Goal: Information Seeking & Learning: Learn about a topic

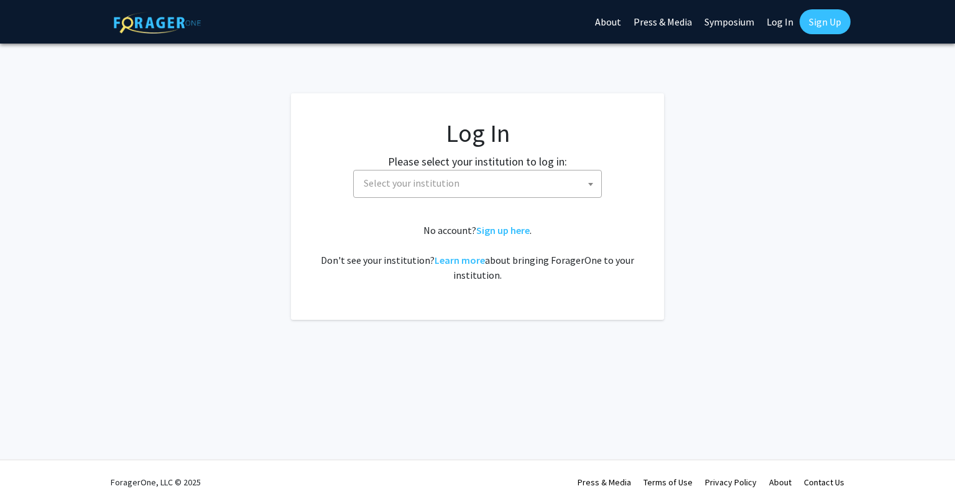
click at [529, 195] on span "Select your institution" at bounding box center [480, 182] width 242 height 25
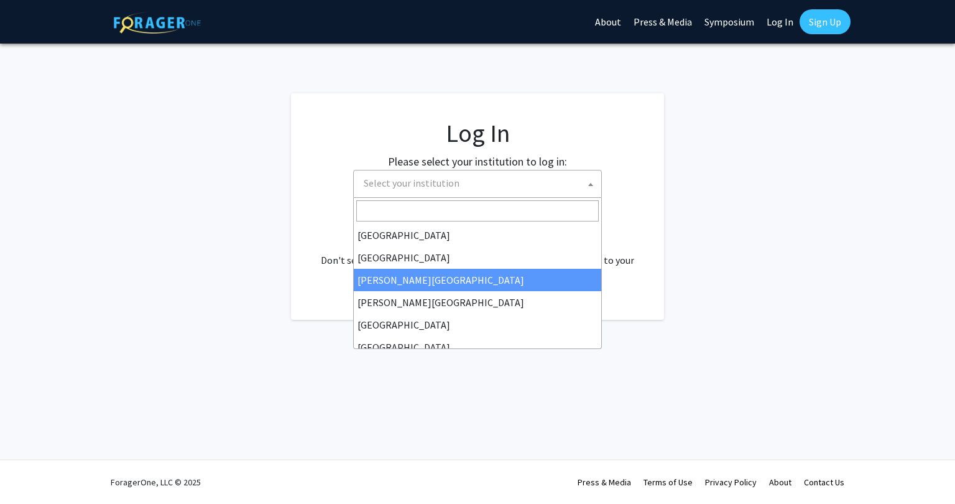
select select "5"
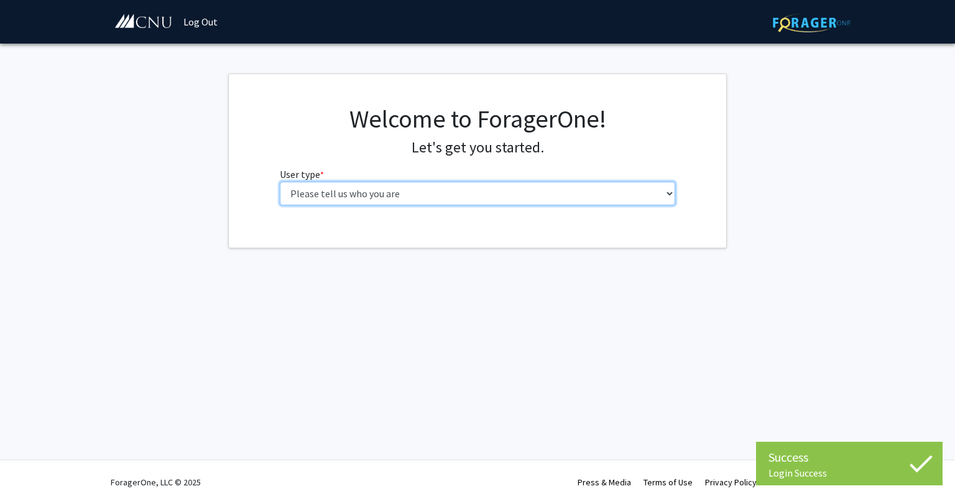
click at [361, 197] on select "Please tell us who you are Undergraduate Student Master's Student Doctoral Cand…" at bounding box center [478, 194] width 396 height 24
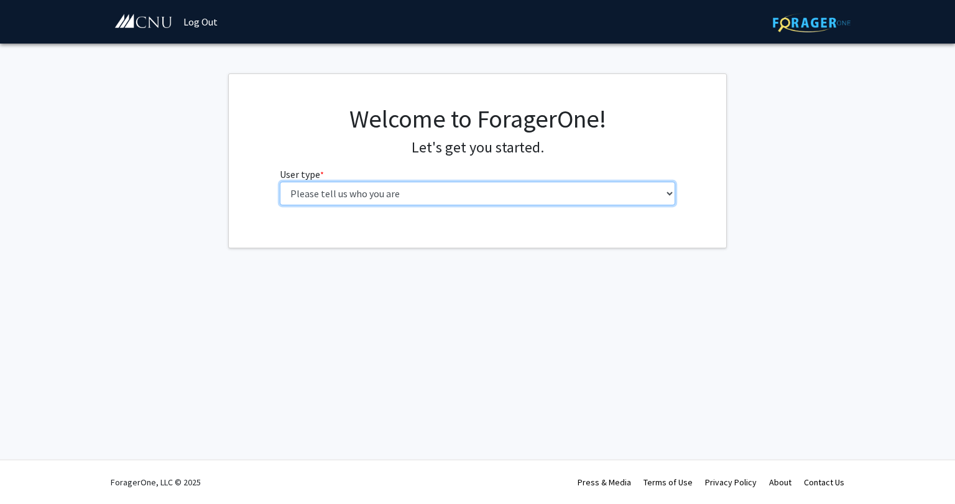
select select "1: undergrad"
click at [280, 182] on select "Please tell us who you are Undergraduate Student Master's Student Doctoral Cand…" at bounding box center [478, 194] width 396 height 24
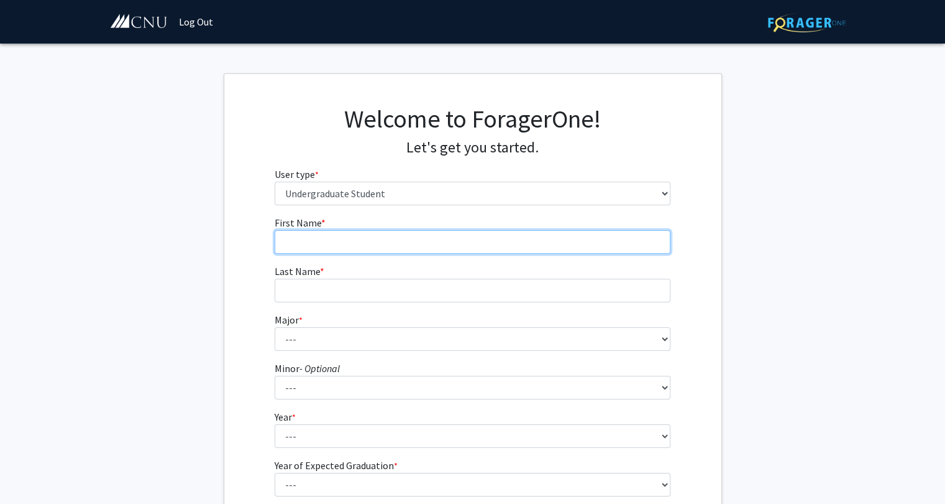
click at [372, 242] on input "First Name * required" at bounding box center [473, 242] width 396 height 24
type input "[PERSON_NAME]"
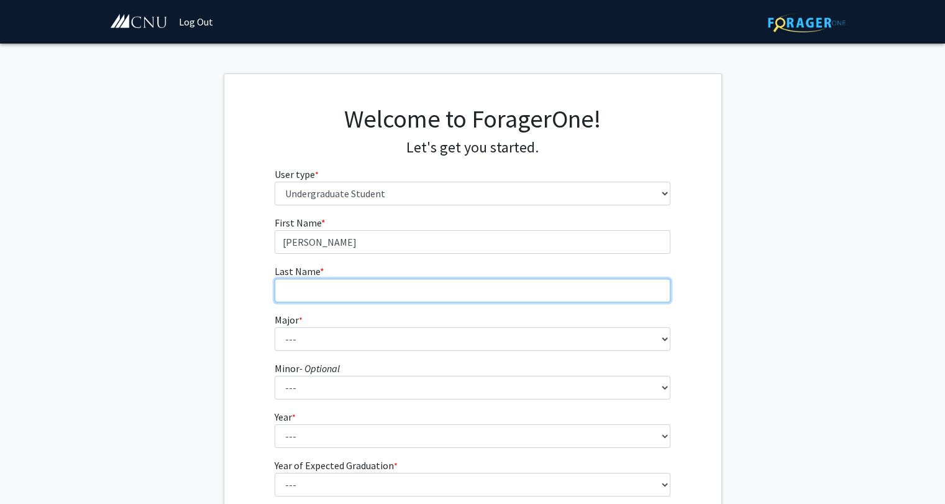
type input "[PERSON_NAME]"
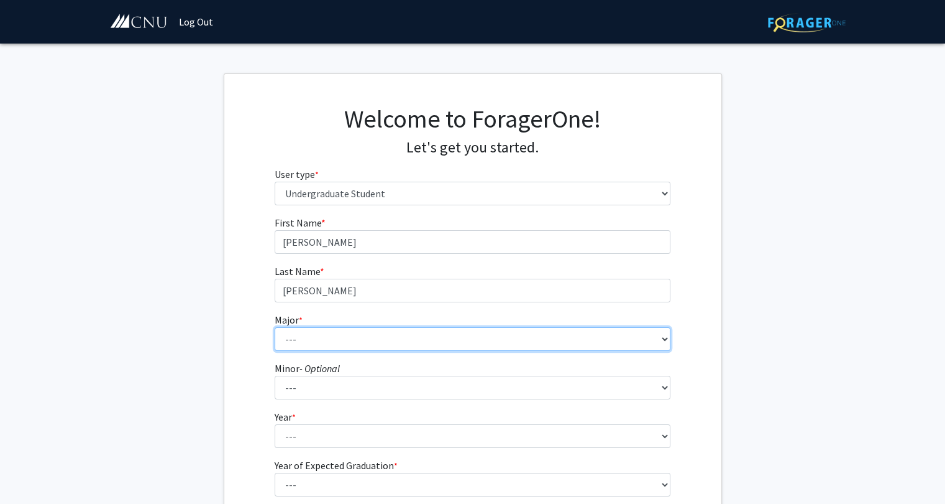
click at [321, 346] on select "--- Accounting Applied Physics Art History Biochemistry Biology Chemistry Class…" at bounding box center [473, 339] width 396 height 24
select select "14: 625"
click at [275, 327] on select "--- Accounting Applied Physics Art History Biochemistry Biology Chemistry Class…" at bounding box center [473, 339] width 396 height 24
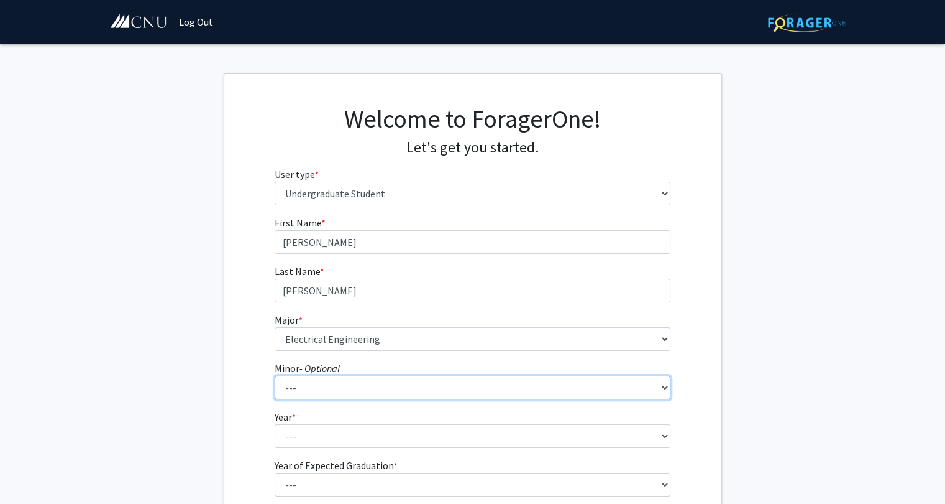
click at [349, 390] on select "--- African American Studies American Studies Anthropology Asian Studies Busine…" at bounding box center [473, 387] width 396 height 24
select select "5: 408"
click at [275, 375] on select "--- African American Studies American Studies Anthropology Asian Studies Busine…" at bounding box center [473, 387] width 396 height 24
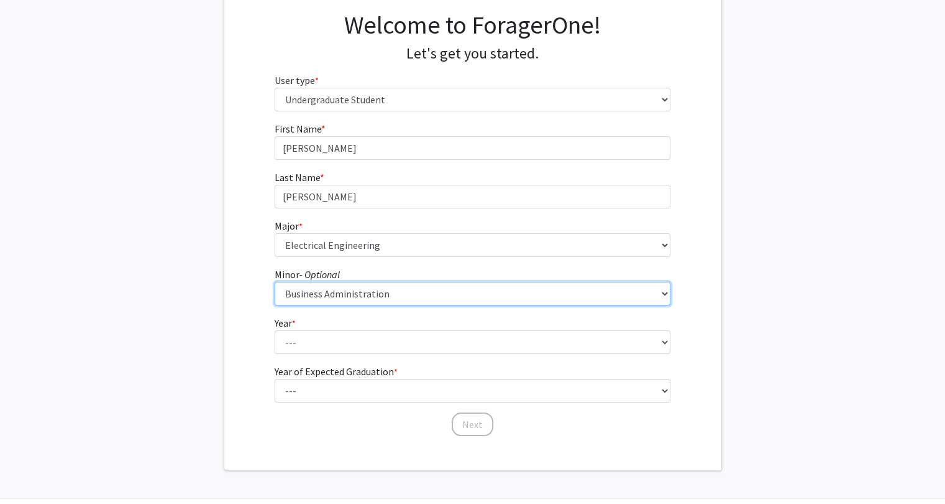
scroll to position [102, 0]
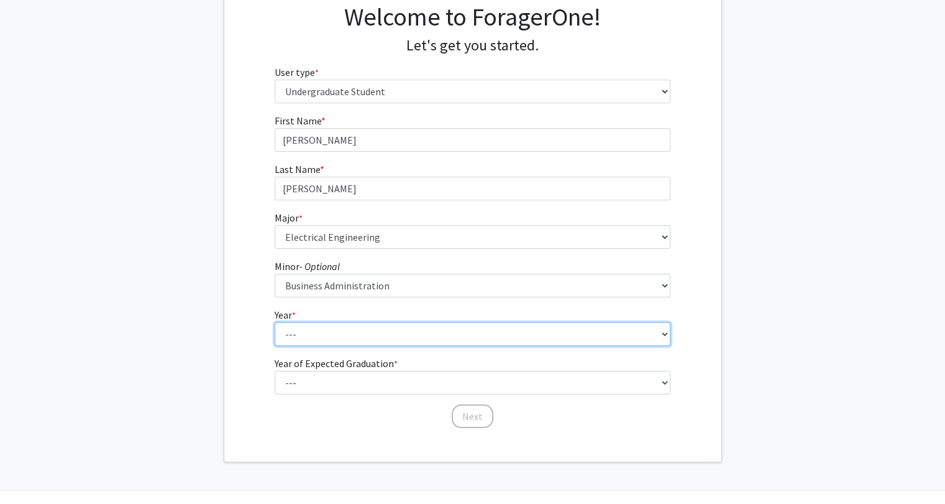
click at [323, 331] on select "--- First-year Sophomore Junior Senior Postbaccalaureate Certificate" at bounding box center [473, 334] width 396 height 24
select select "2: sophomore"
click at [275, 322] on select "--- First-year Sophomore Junior Senior Postbaccalaureate Certificate" at bounding box center [473, 334] width 396 height 24
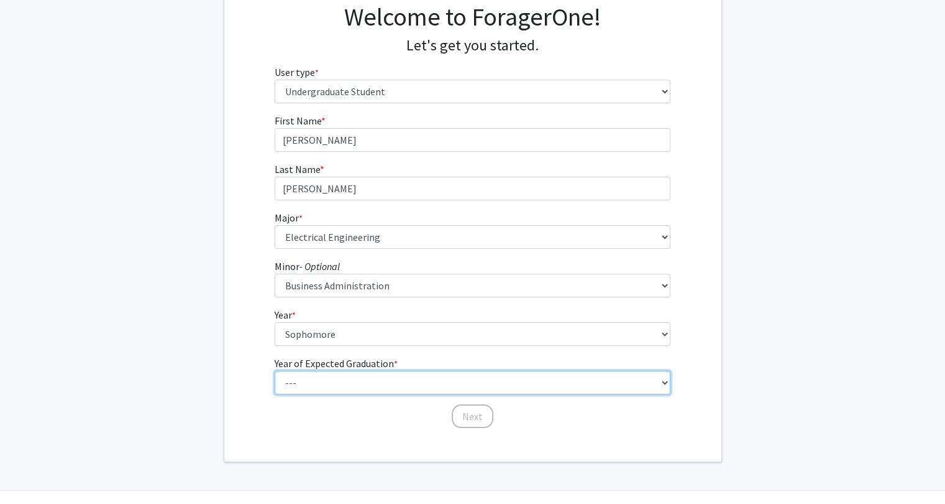
click at [308, 377] on select "--- 2025 2026 2027 2028 2029 2030 2031 2032 2033 2034" at bounding box center [473, 382] width 396 height 24
select select "4: 2028"
click at [275, 370] on select "--- 2025 2026 2027 2028 2029 2030 2031 2032 2033 2034" at bounding box center [473, 382] width 396 height 24
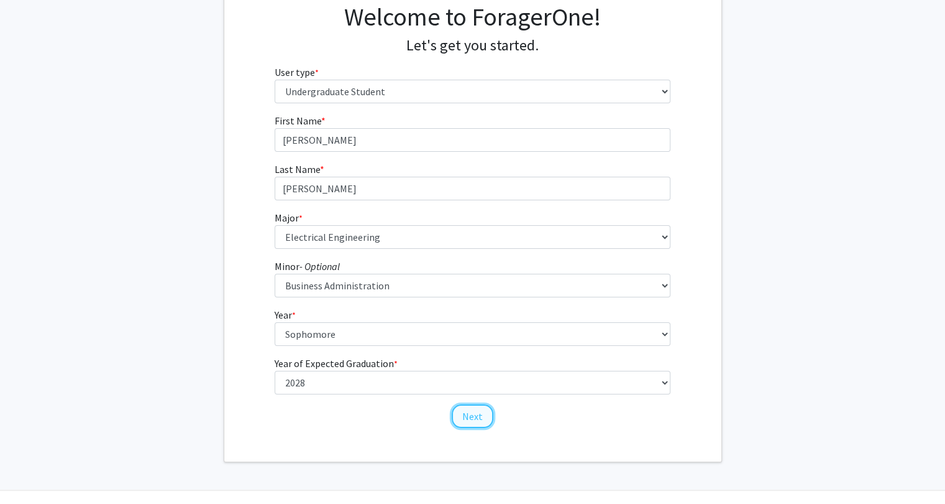
click at [467, 413] on button "Next" at bounding box center [473, 416] width 42 height 24
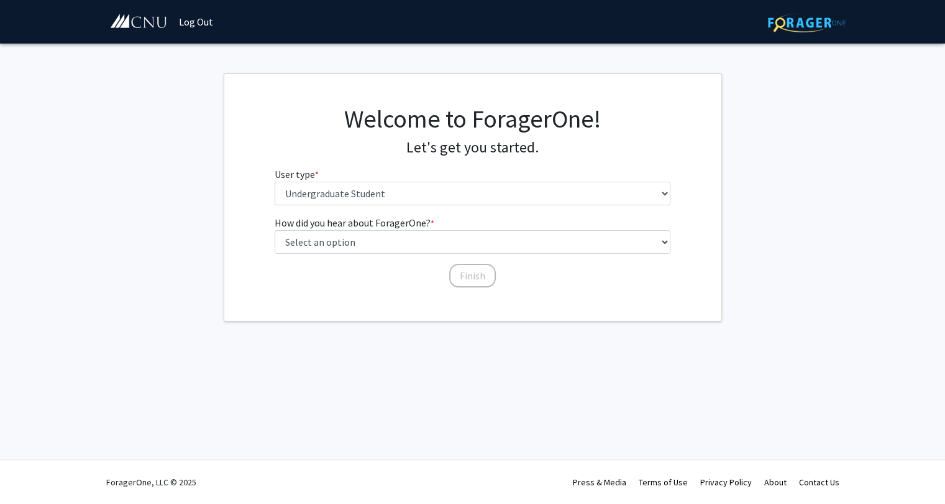
scroll to position [0, 0]
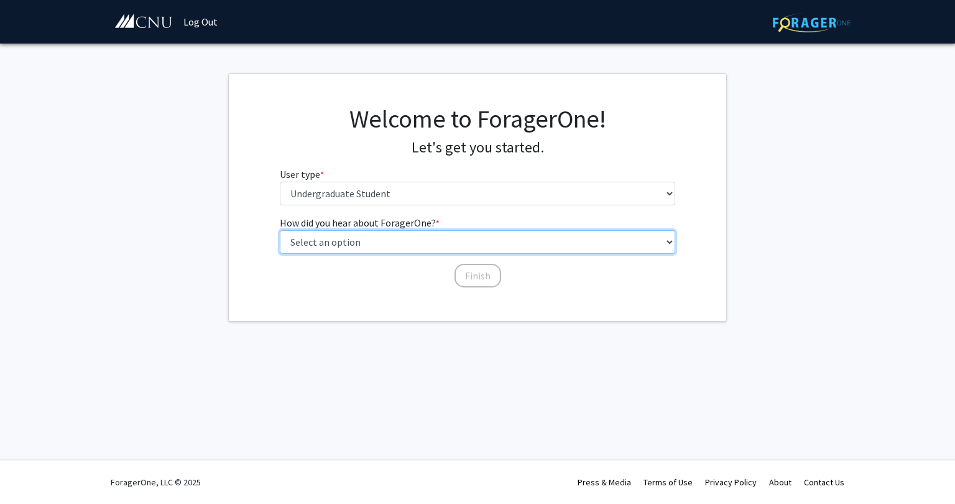
click at [325, 232] on select "Select an option Peer/student recommendation Faculty/staff recommendation Unive…" at bounding box center [478, 242] width 396 height 24
select select "1: peer_recommendation"
click at [280, 230] on select "Select an option Peer/student recommendation Faculty/staff recommendation Unive…" at bounding box center [478, 242] width 396 height 24
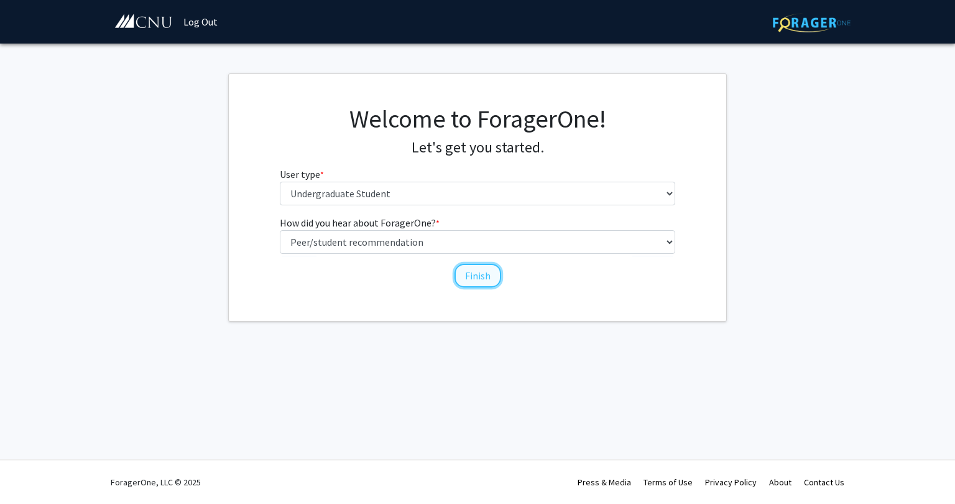
click at [467, 272] on button "Finish" at bounding box center [477, 276] width 47 height 24
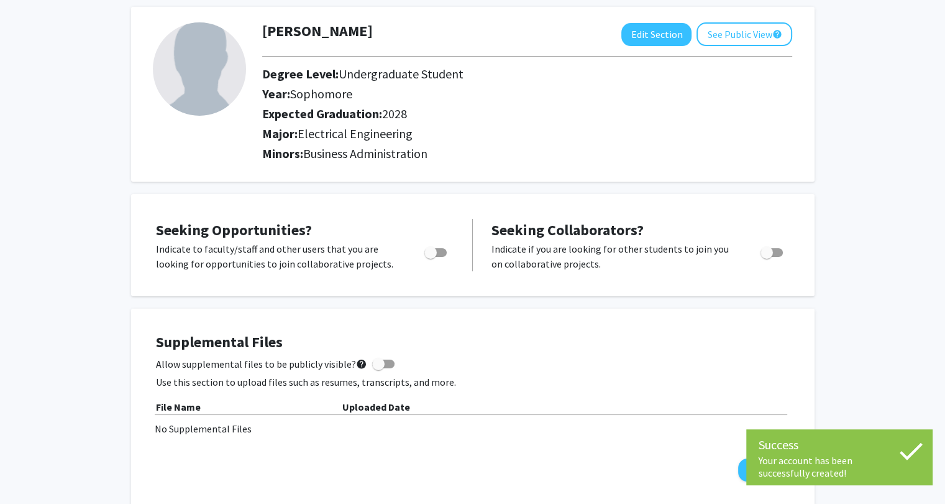
scroll to position [65, 0]
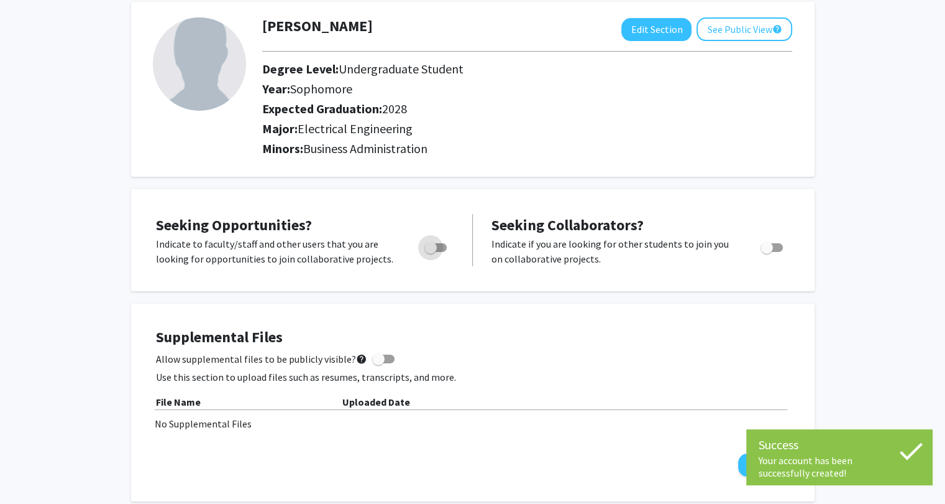
click at [428, 244] on span "Toggle" at bounding box center [431, 247] width 12 height 12
click at [430, 252] on input "Are you actively seeking opportunities?" at bounding box center [430, 252] width 1 height 1
checkbox input "true"
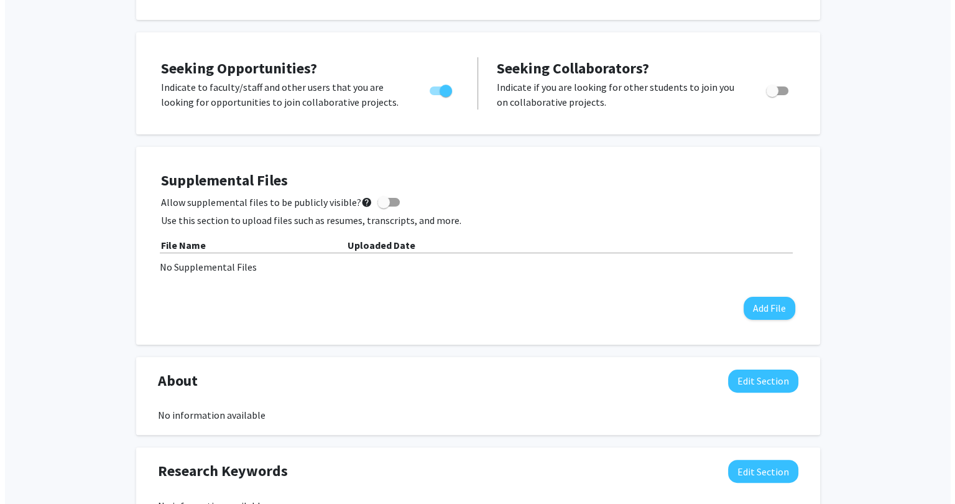
scroll to position [229, 0]
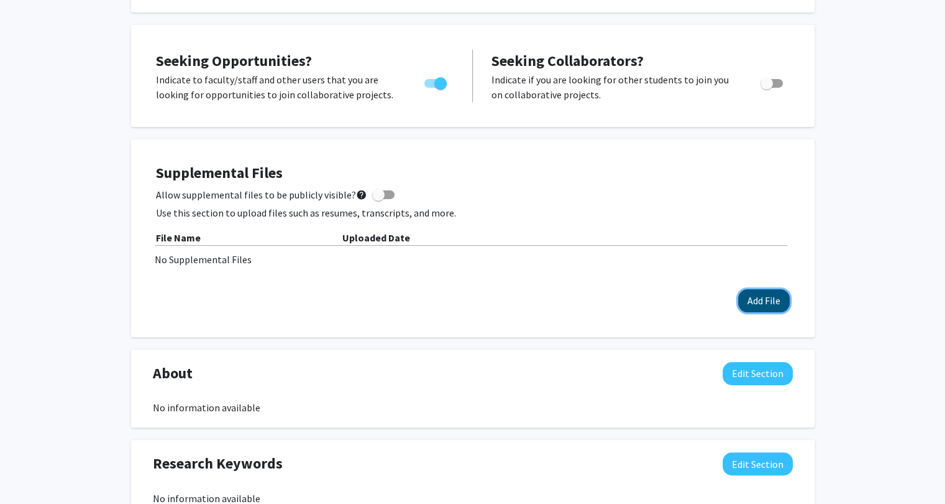
click at [766, 303] on button "Add File" at bounding box center [764, 300] width 52 height 23
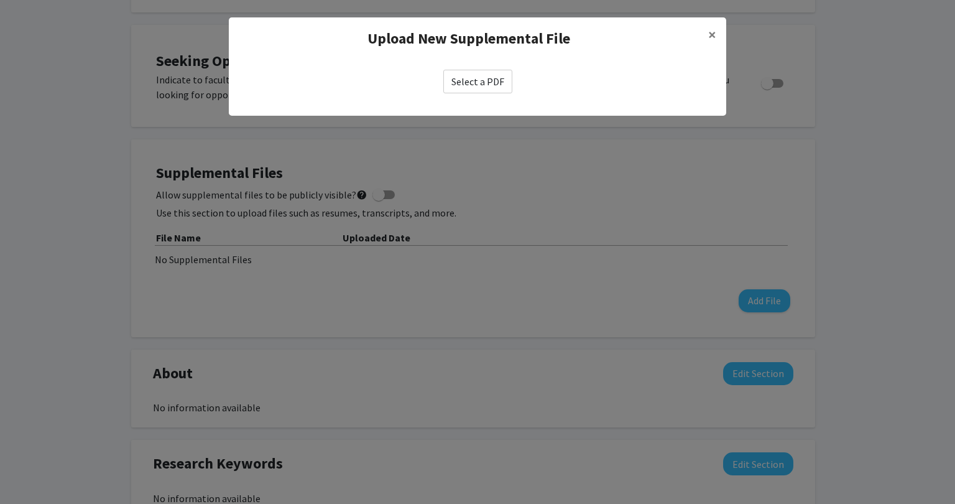
click at [474, 75] on label "Select a PDF" at bounding box center [477, 82] width 69 height 24
click at [0, 0] on input "Select a PDF" at bounding box center [0, 0] width 0 height 0
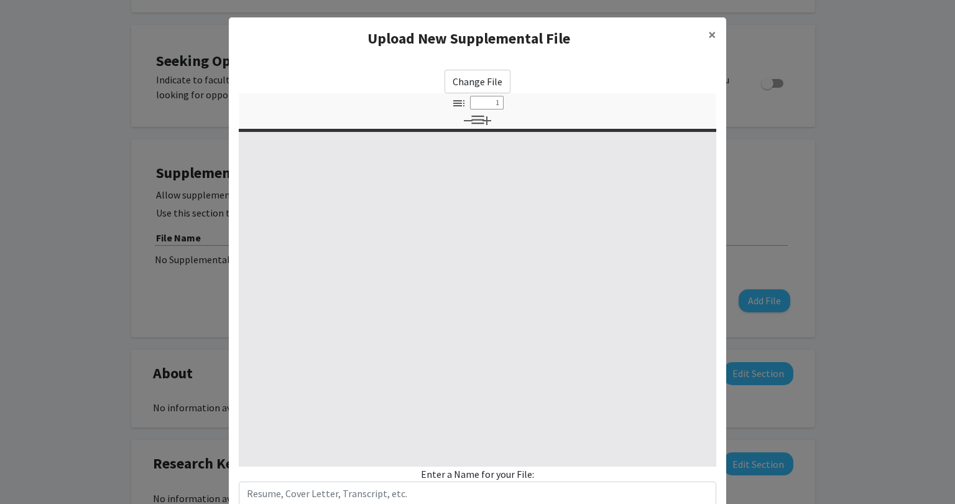
select select "custom"
type input "0"
select select "custom"
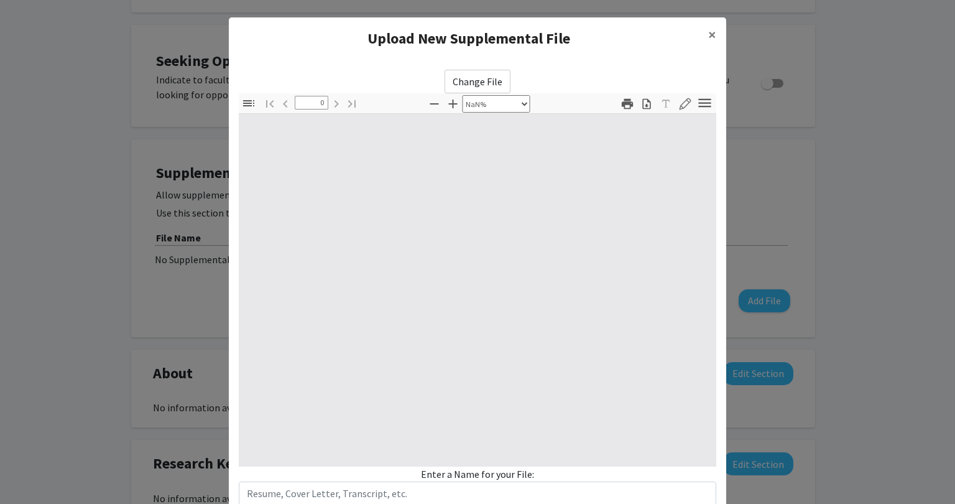
type input "1"
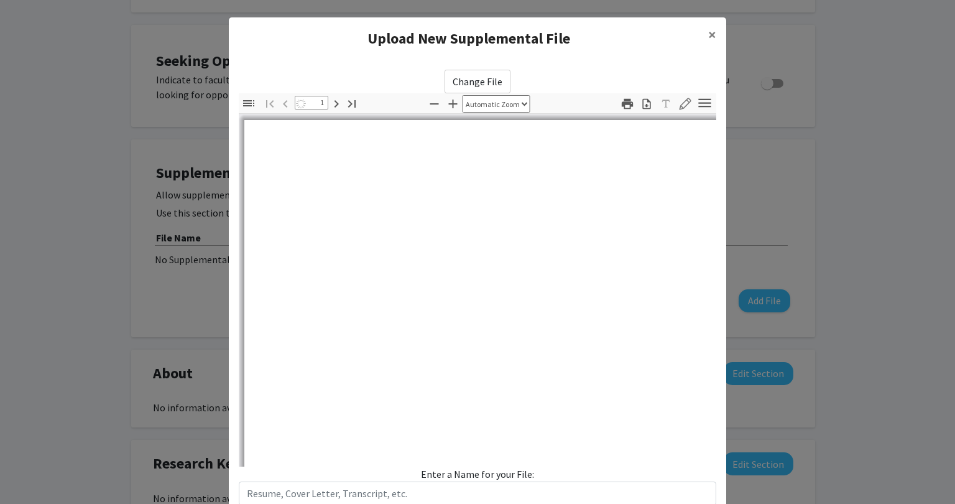
select select "auto"
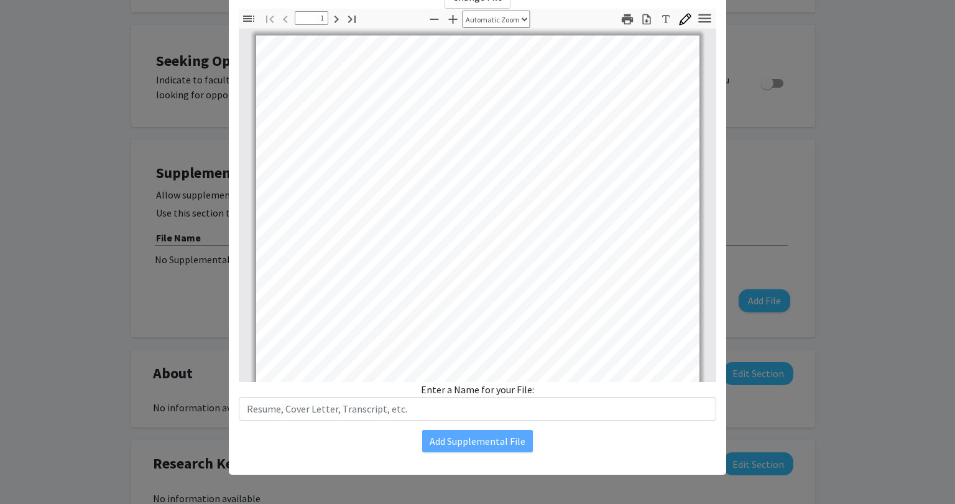
scroll to position [0, 0]
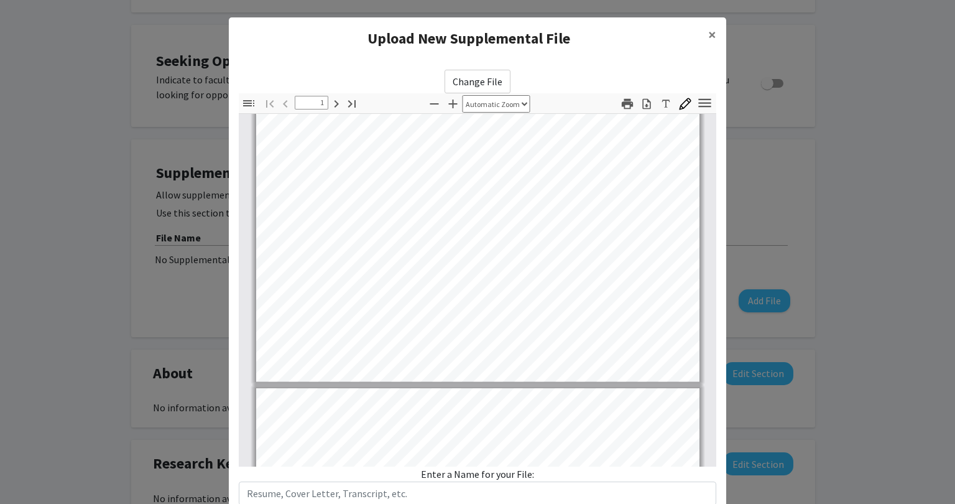
type input "2"
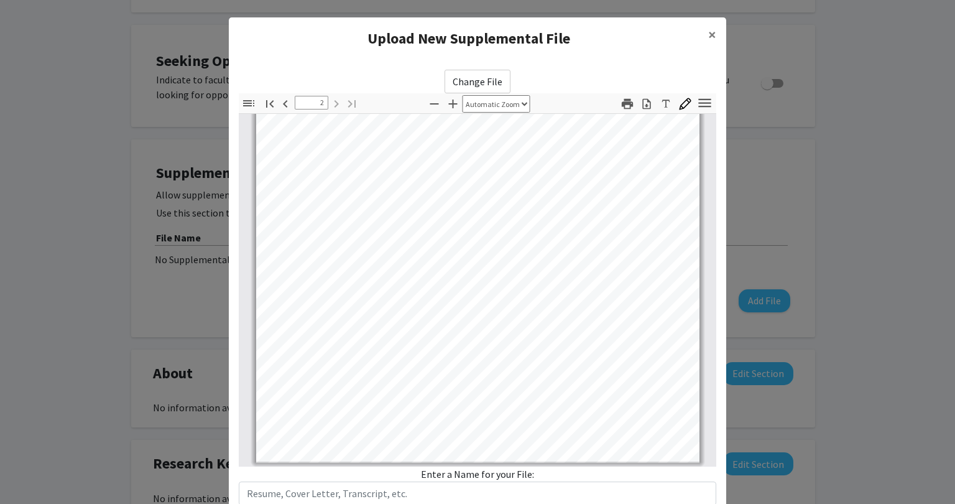
scroll to position [85, 0]
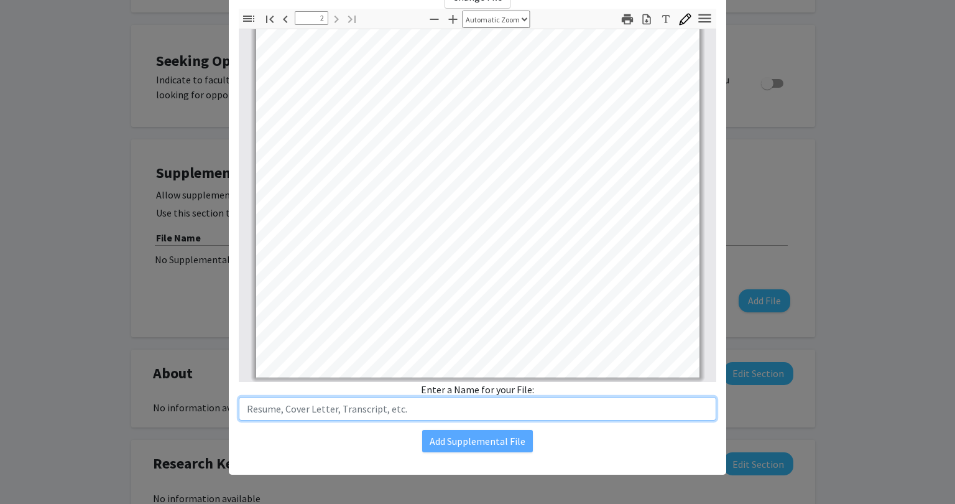
click at [472, 416] on input "text" at bounding box center [477, 409] width 477 height 24
type input "Resume"
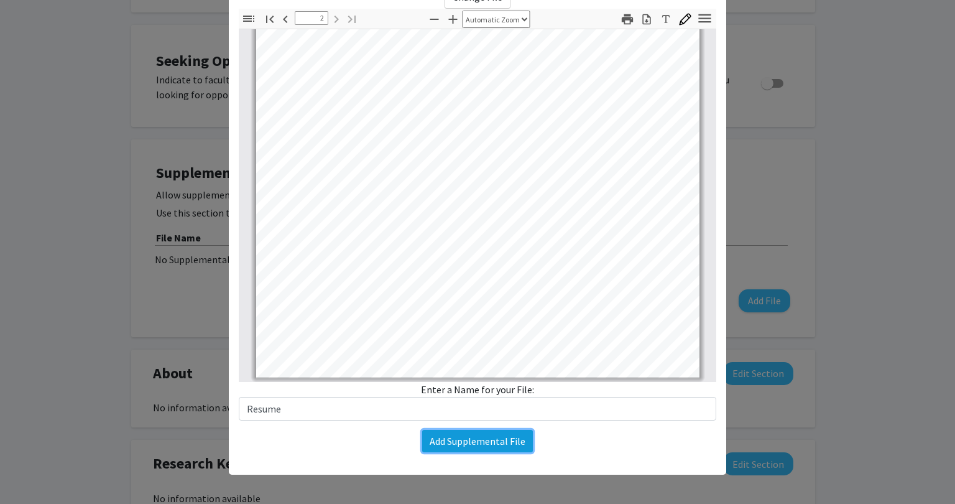
click at [467, 438] on button "Add Supplemental File" at bounding box center [477, 441] width 111 height 22
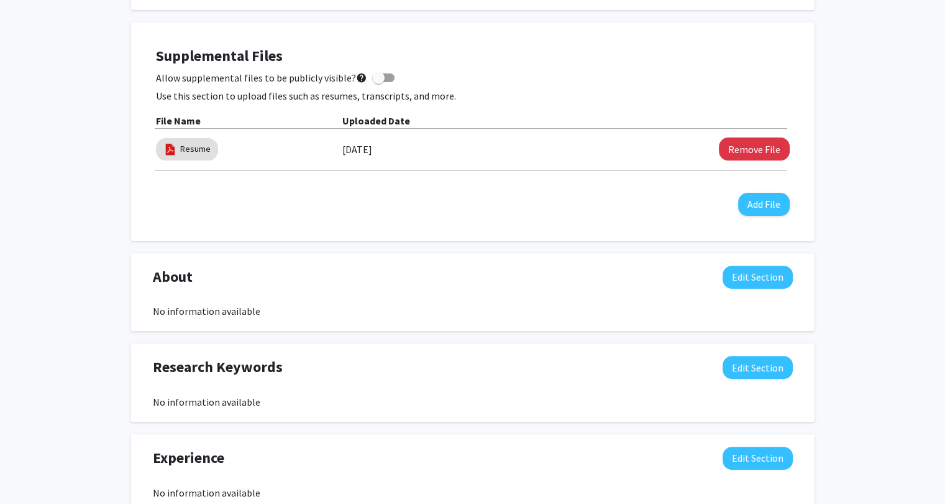
scroll to position [351, 0]
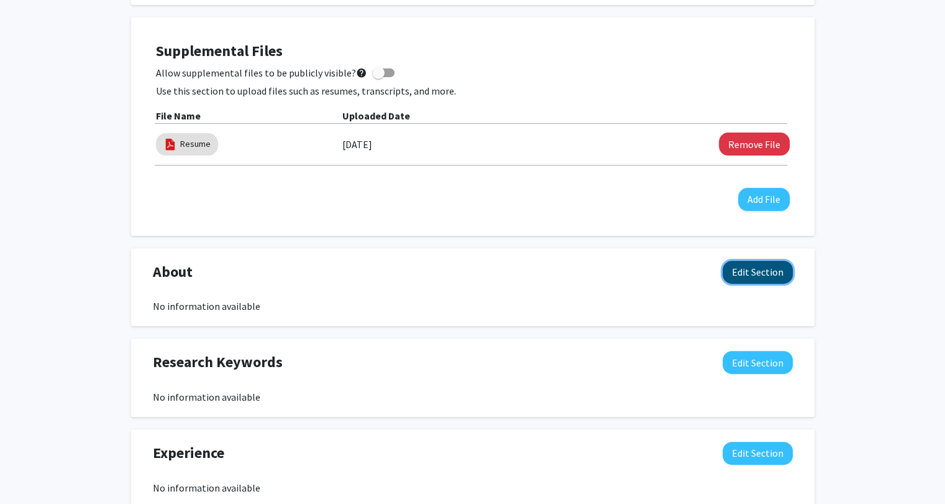
click at [778, 272] on button "Edit Section" at bounding box center [758, 271] width 70 height 23
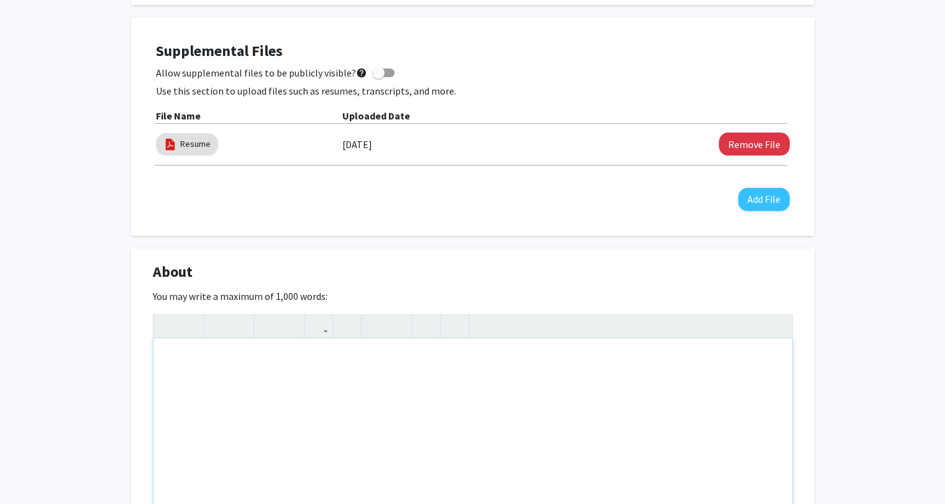
click at [443, 370] on div "Note to users with screen readers: Please deactivate our accessibility plugin f…" at bounding box center [473, 431] width 639 height 186
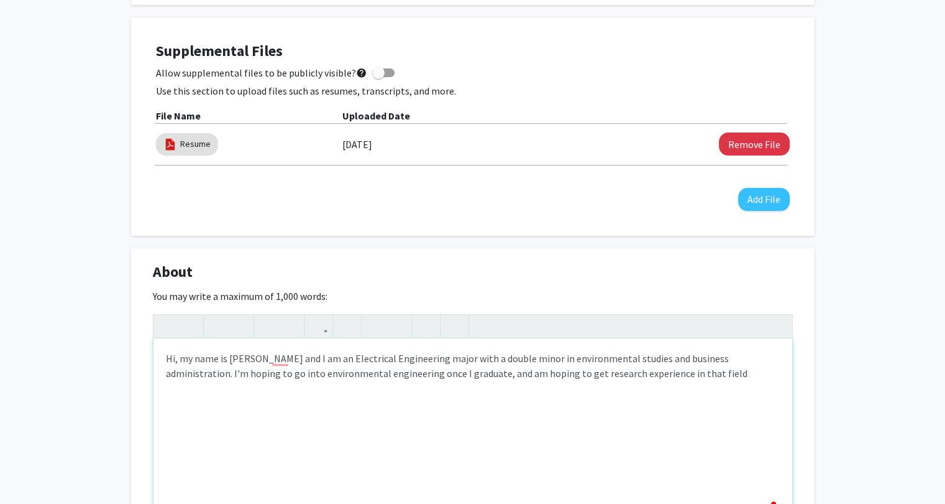
type textarea "Hi, my name is Eric Jones and I am an Electrical Engineering major with a doubl…"
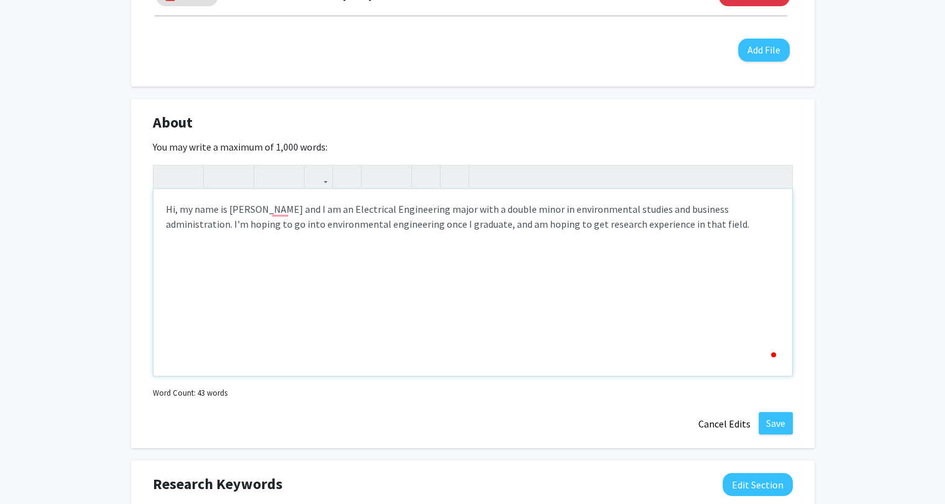
scroll to position [515, 0]
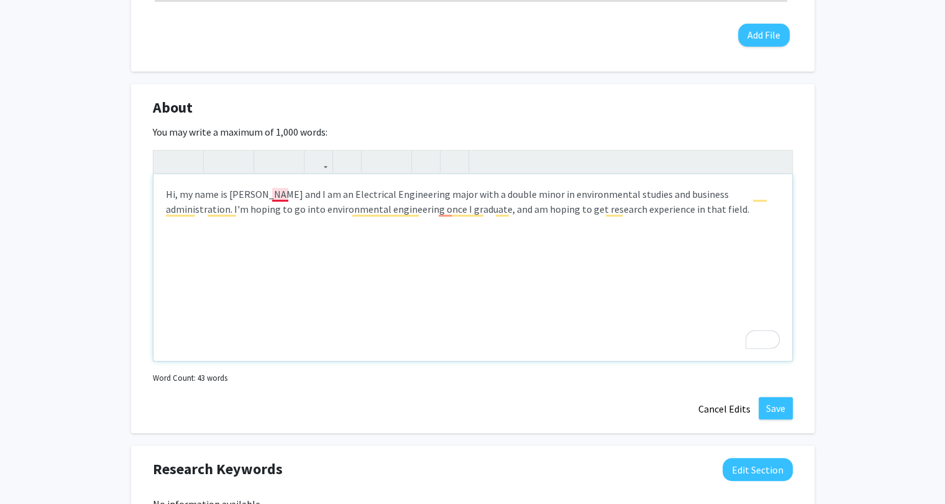
click at [281, 194] on div "Hi, my name is Eric Jones and I am an Electrical Engineering major with a doubl…" at bounding box center [473, 267] width 639 height 186
click at [443, 209] on div "Hi, my name is Eric Jones, and I am an Electrical Engineering major with a doub…" at bounding box center [473, 267] width 639 height 186
click at [786, 403] on button "Save" at bounding box center [776, 408] width 34 height 22
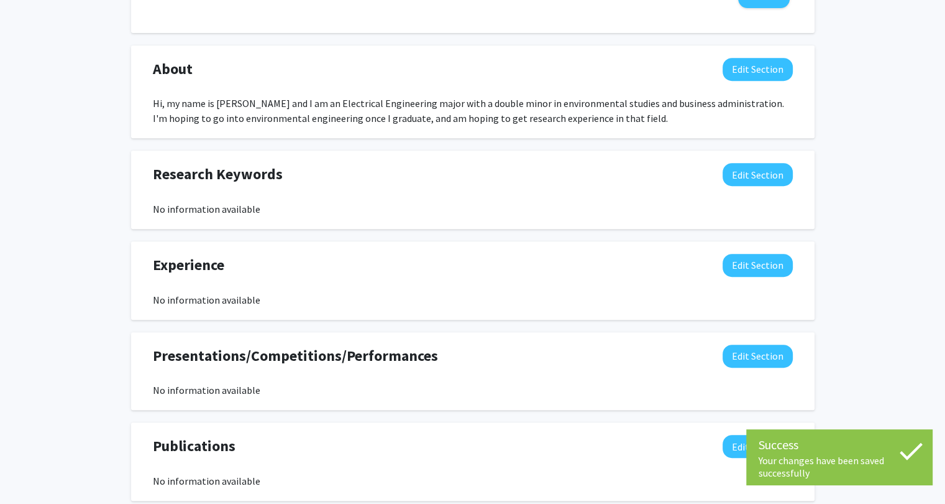
scroll to position [559, 0]
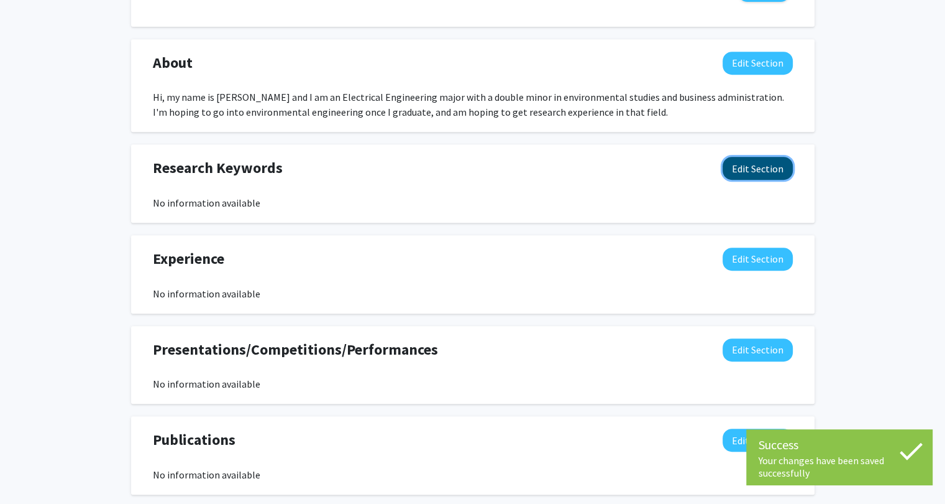
click at [743, 161] on button "Edit Section" at bounding box center [758, 168] width 70 height 23
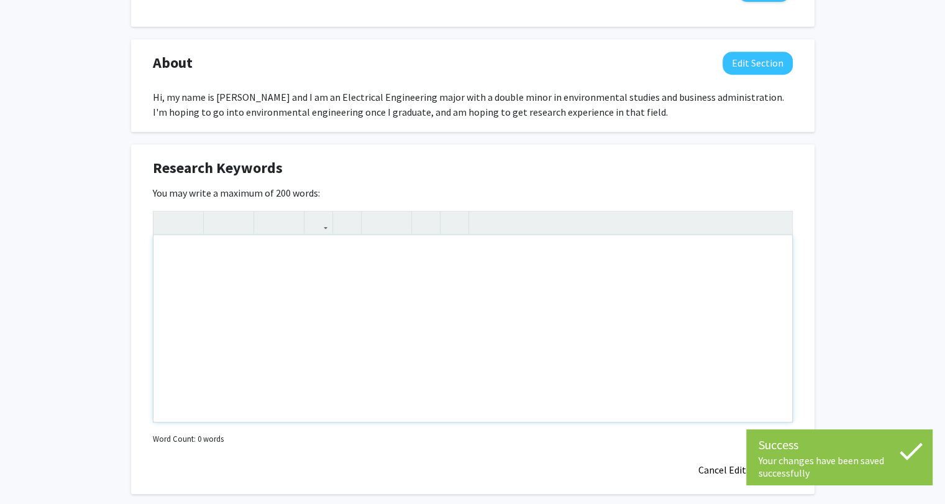
click at [542, 309] on div "Note to users with screen readers: Please deactivate our accessibility plugin f…" at bounding box center [473, 328] width 639 height 186
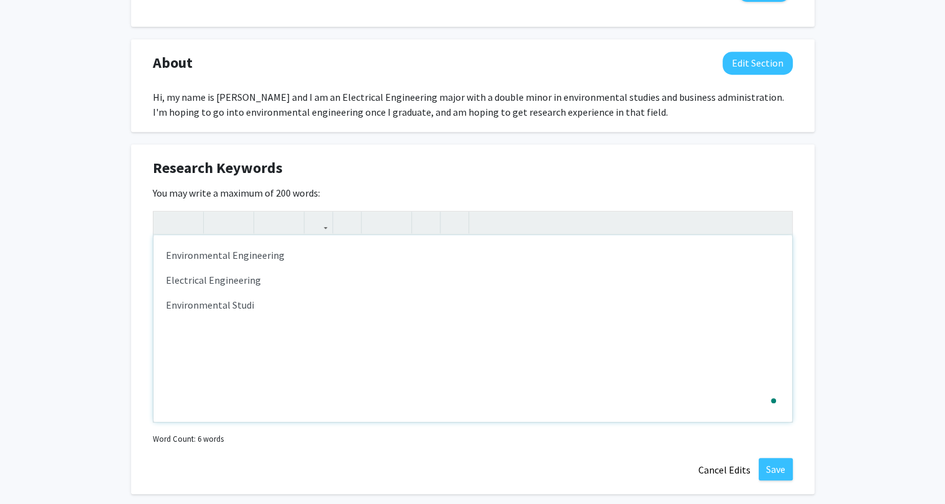
type textarea "<p>Environmental Engineering</p><p>Electrical Engineering</p><p>Environmental S…"
click at [766, 459] on button "Save" at bounding box center [776, 469] width 34 height 22
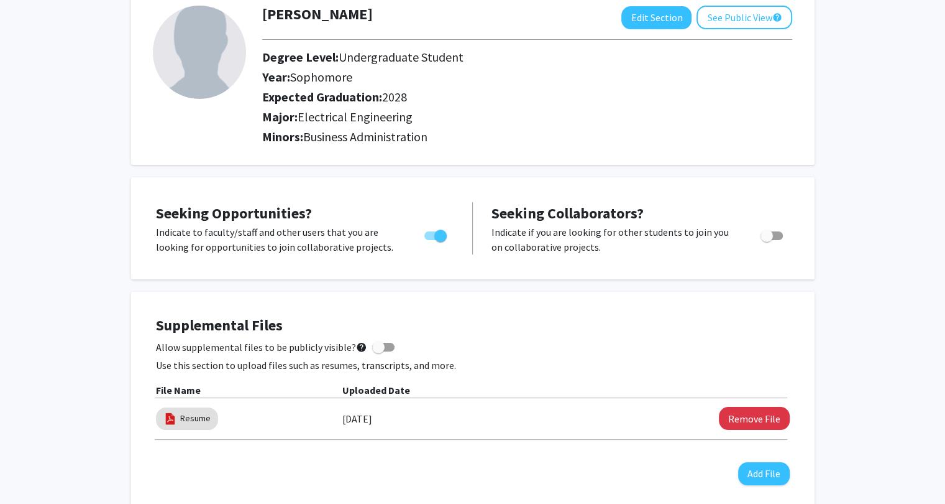
scroll to position [0, 0]
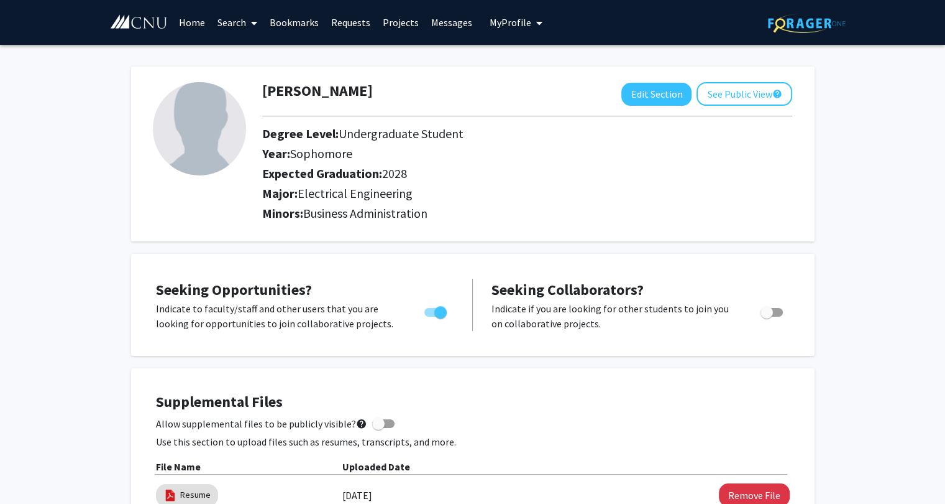
click at [390, 24] on link "Projects" at bounding box center [401, 23] width 48 height 44
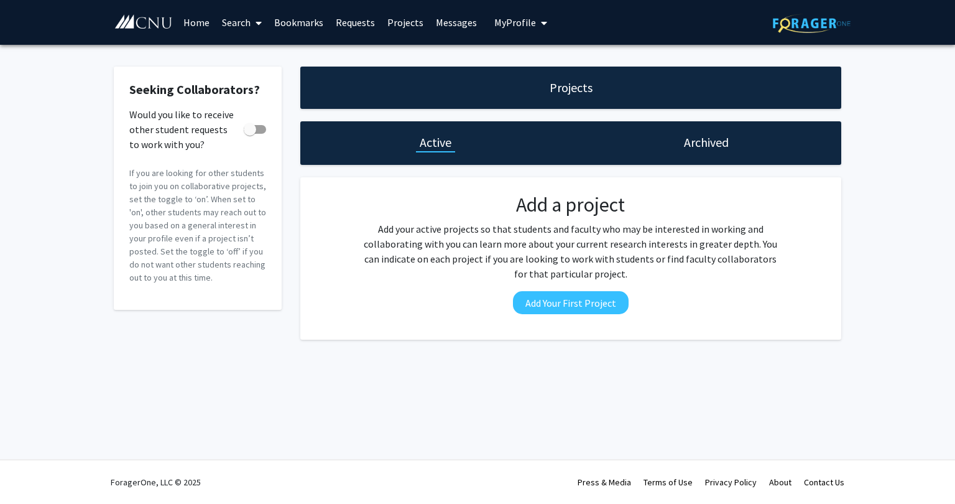
click at [191, 32] on link "Home" at bounding box center [196, 23] width 39 height 44
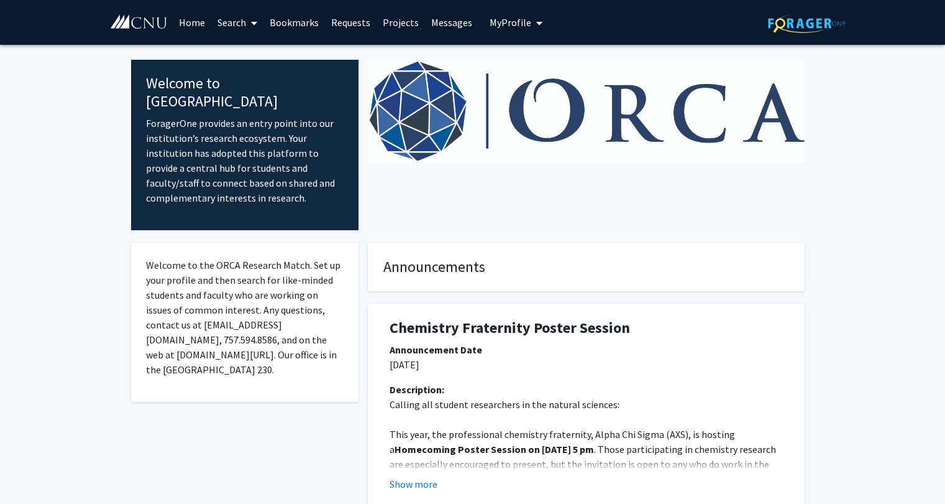
click at [241, 22] on link "Search" at bounding box center [237, 23] width 52 height 44
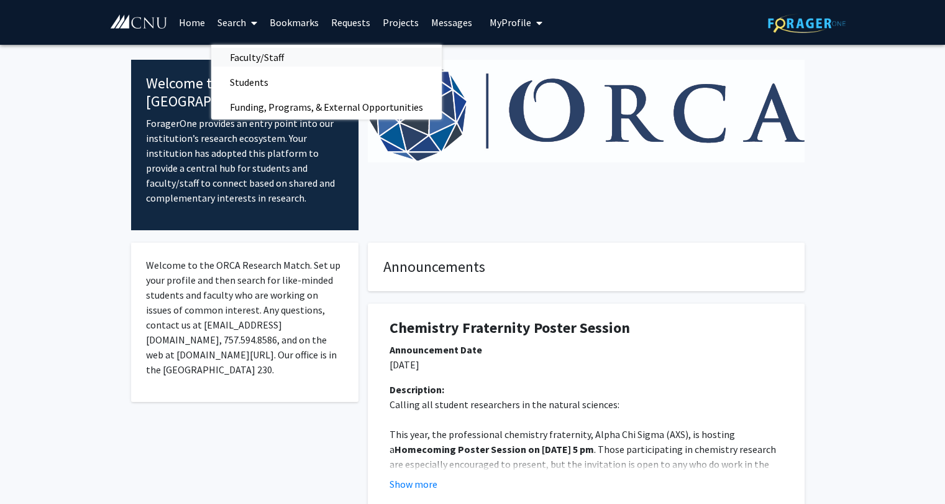
click at [246, 58] on span "Faculty/Staff" at bounding box center [256, 57] width 91 height 25
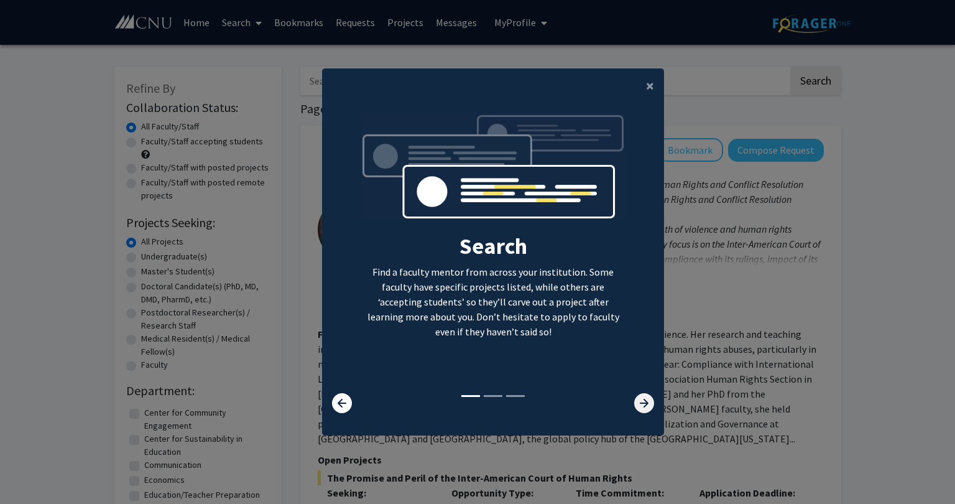
click at [642, 398] on icon at bounding box center [644, 403] width 20 height 20
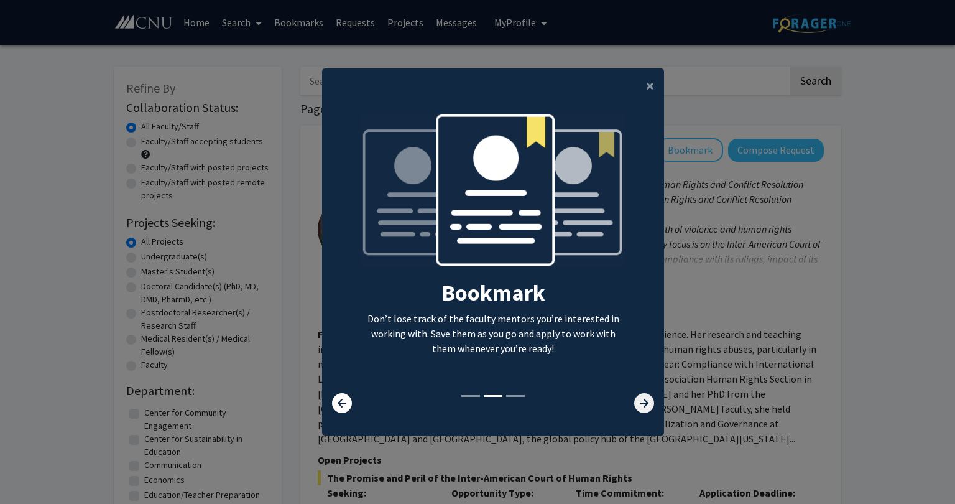
click at [642, 398] on icon at bounding box center [644, 403] width 20 height 20
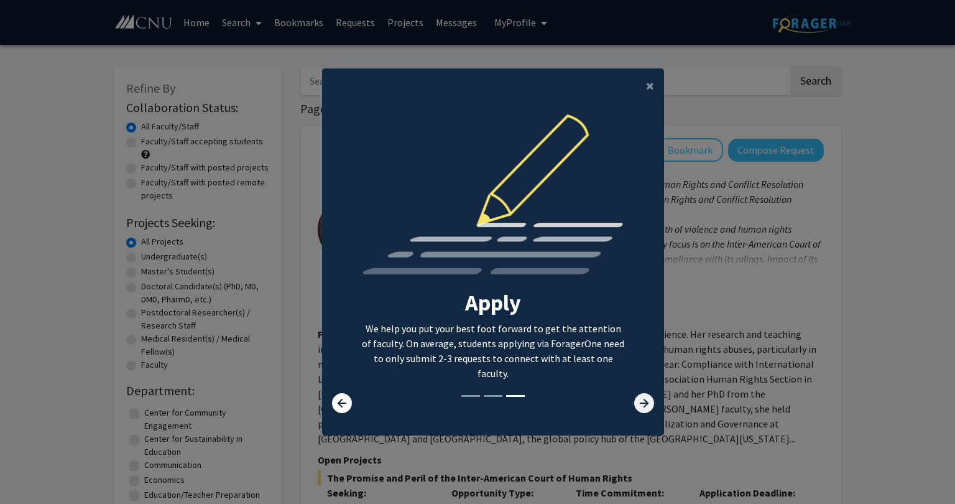
click at [642, 398] on icon at bounding box center [644, 403] width 20 height 20
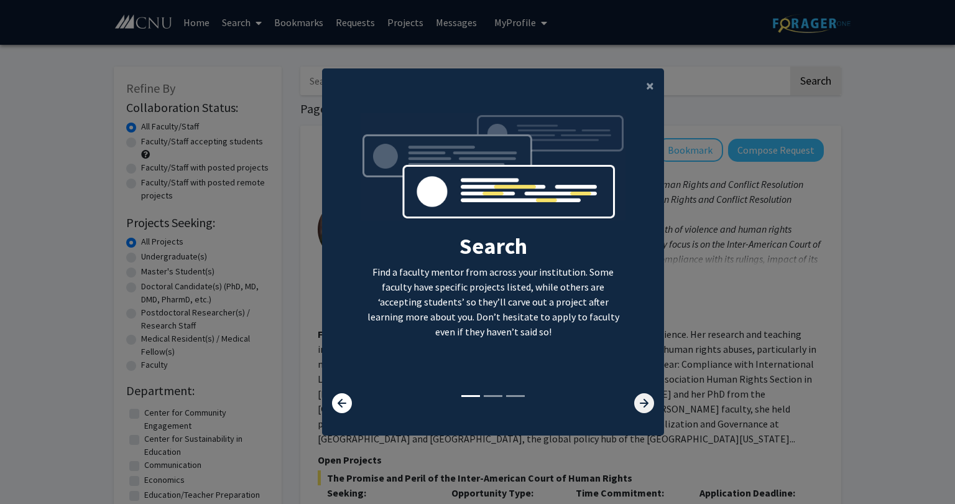
click at [642, 398] on icon at bounding box center [644, 403] width 20 height 20
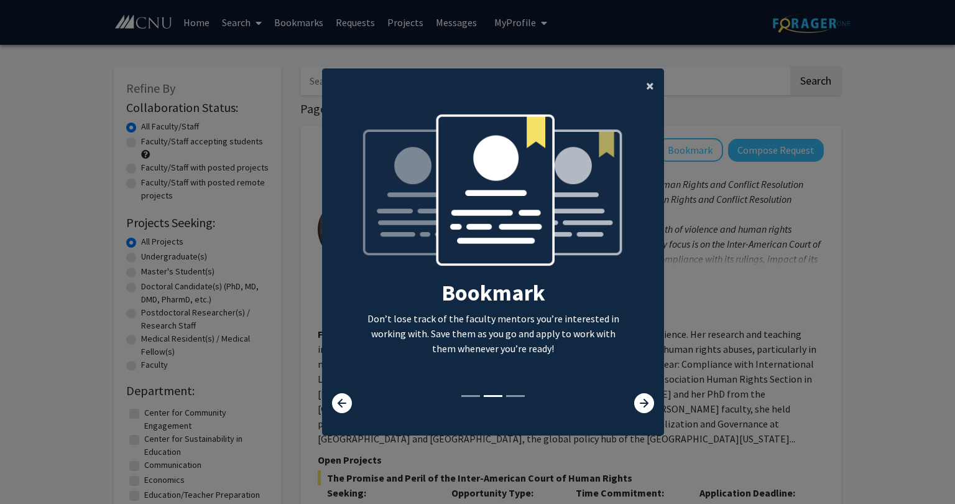
click at [639, 100] on button "×" at bounding box center [650, 85] width 28 height 35
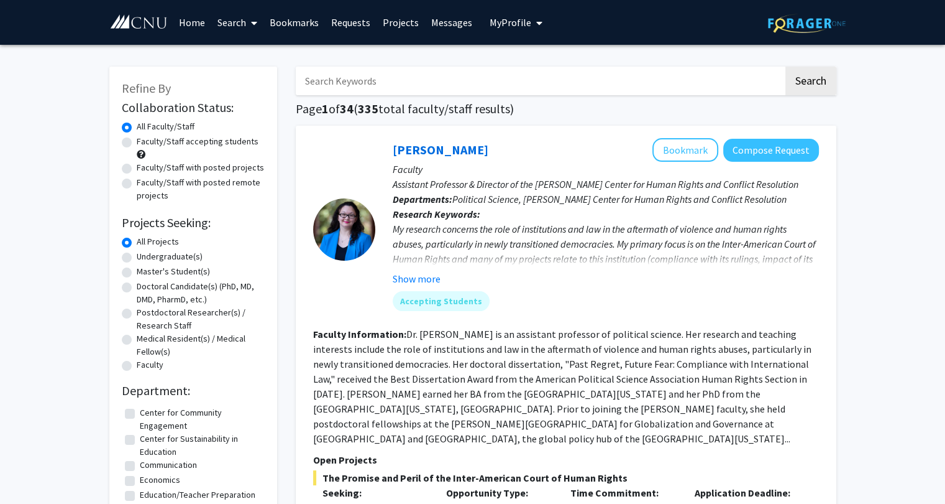
click at [596, 73] on input "Search Keywords" at bounding box center [540, 81] width 488 height 29
type input "environmental"
click at [786, 67] on button "Search" at bounding box center [811, 81] width 51 height 29
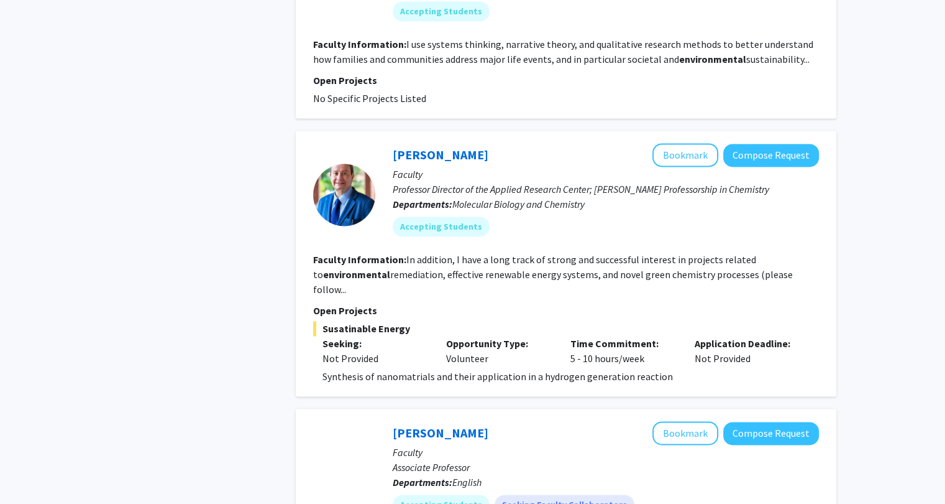
scroll to position [1856, 0]
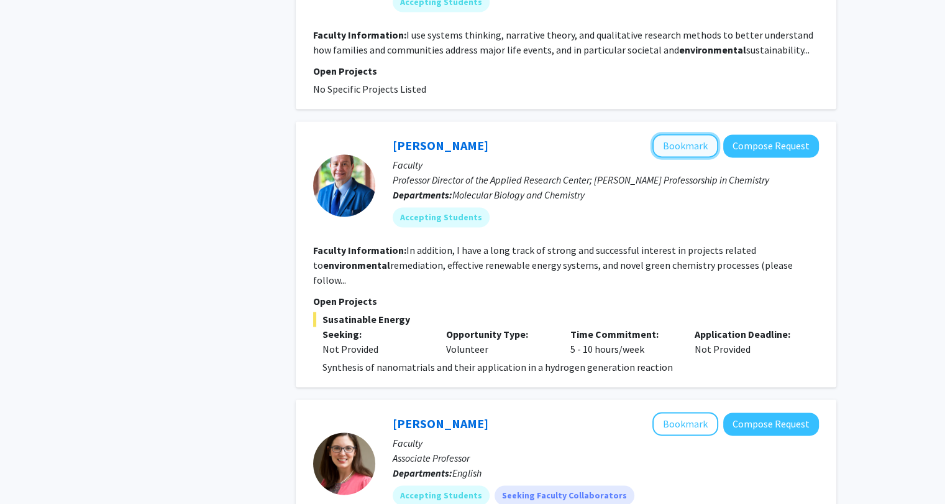
click at [679, 134] on button "Bookmark" at bounding box center [686, 146] width 66 height 24
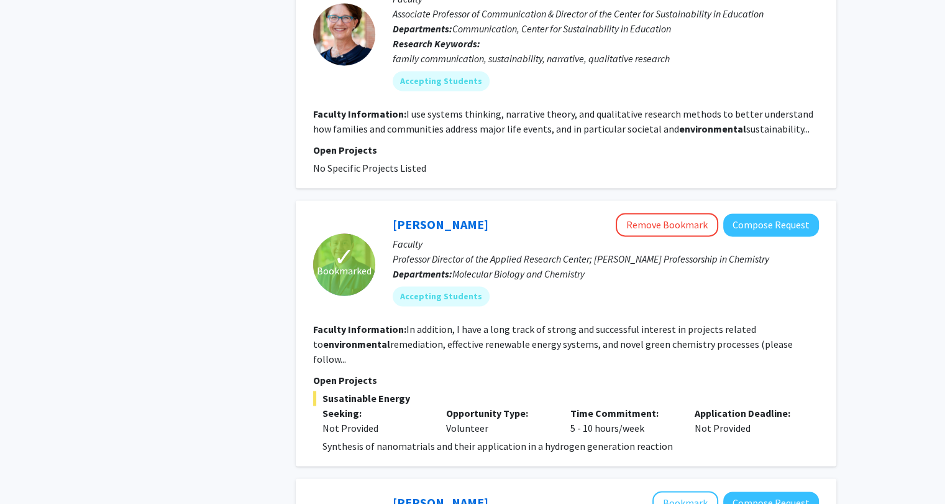
scroll to position [1775, 0]
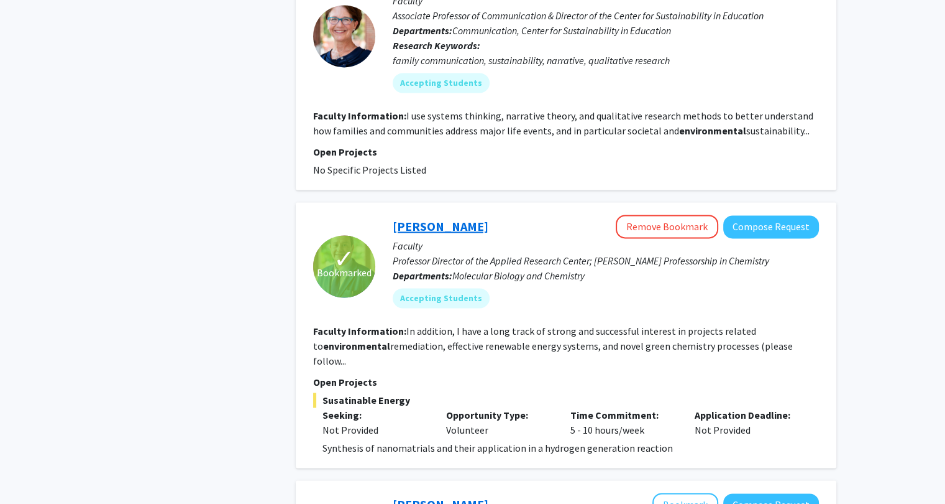
click at [459, 218] on link "[PERSON_NAME]" at bounding box center [441, 226] width 96 height 16
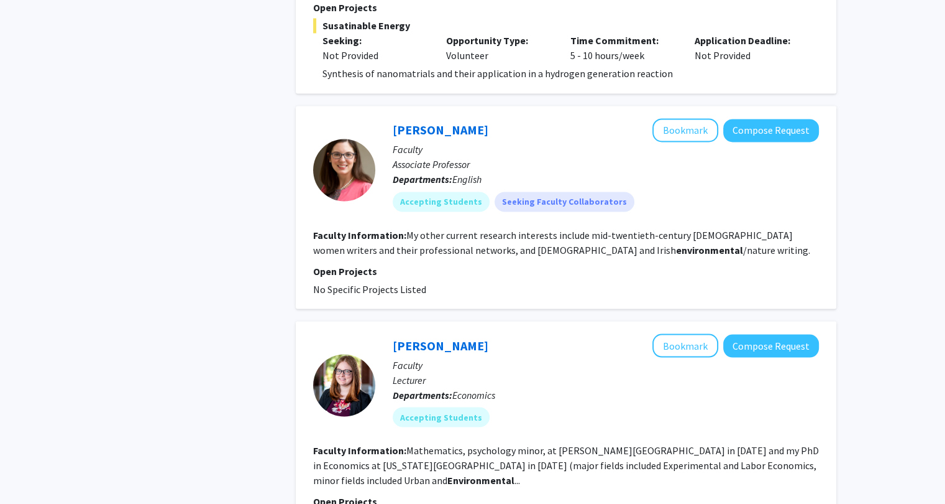
scroll to position [2273, 0]
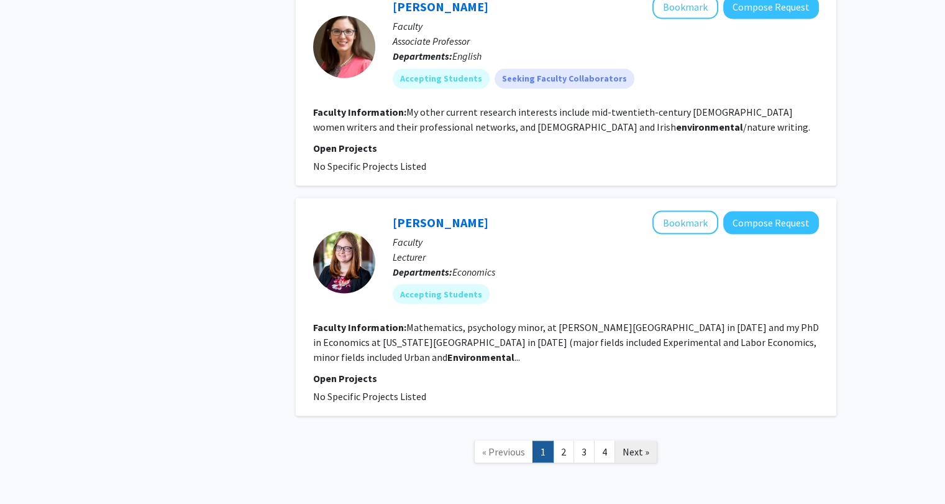
click at [630, 440] on link "Next »" at bounding box center [636, 451] width 43 height 22
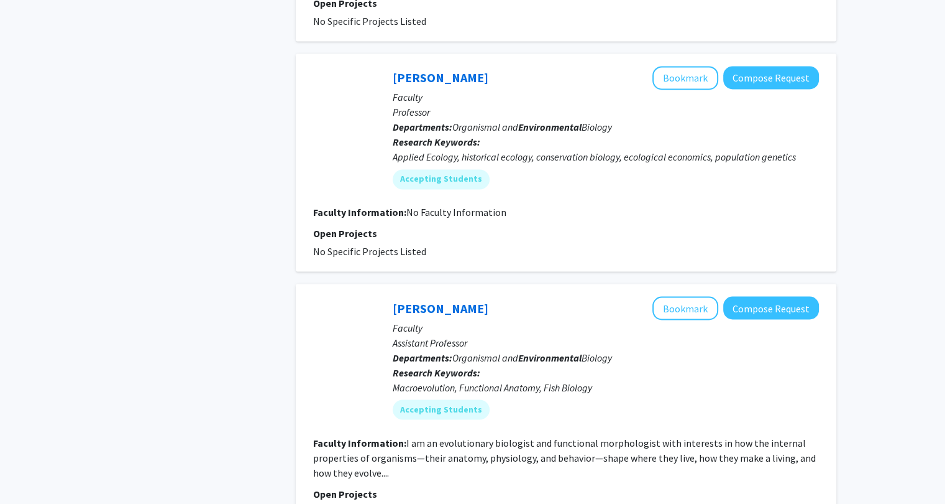
scroll to position [2203, 0]
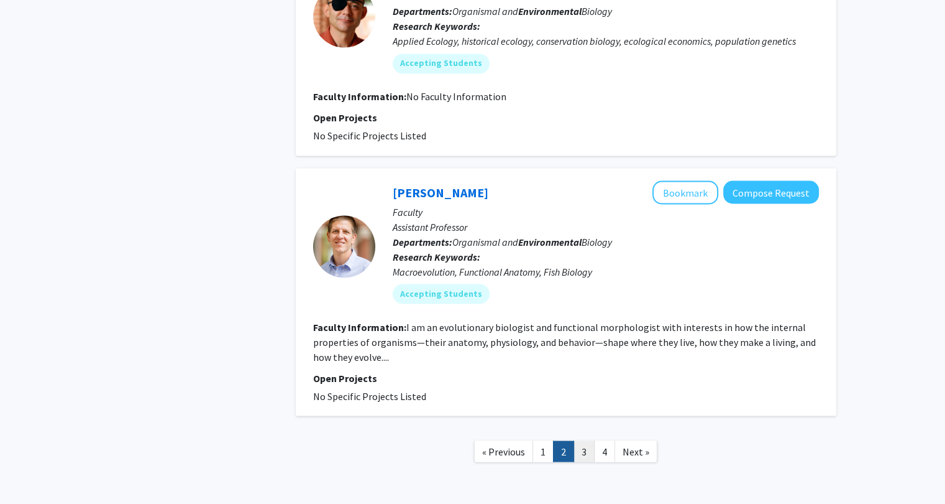
click at [591, 440] on link "3" at bounding box center [584, 451] width 21 height 22
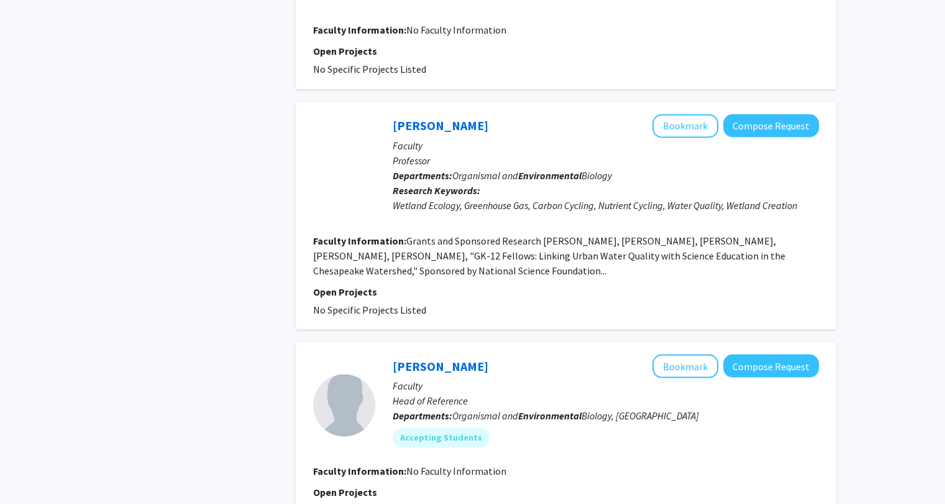
scroll to position [2230, 0]
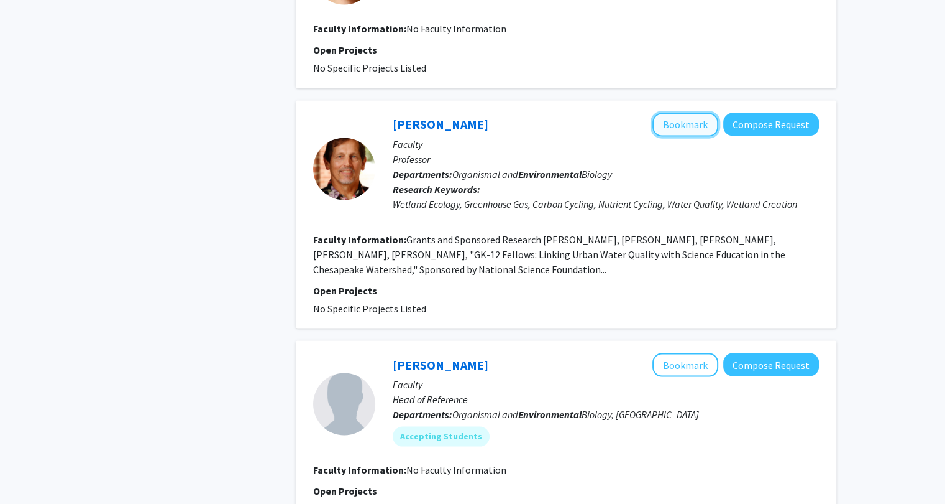
click at [683, 123] on button "Bookmark" at bounding box center [686, 125] width 66 height 24
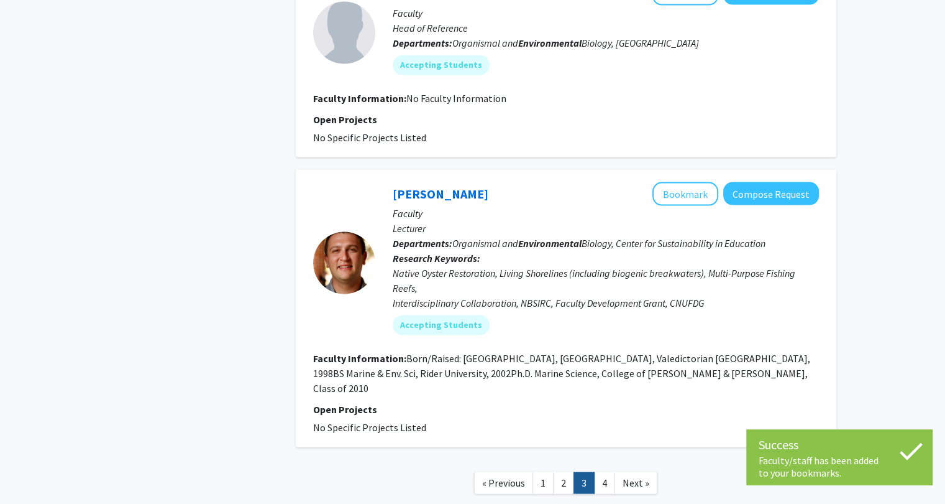
scroll to position [2603, 0]
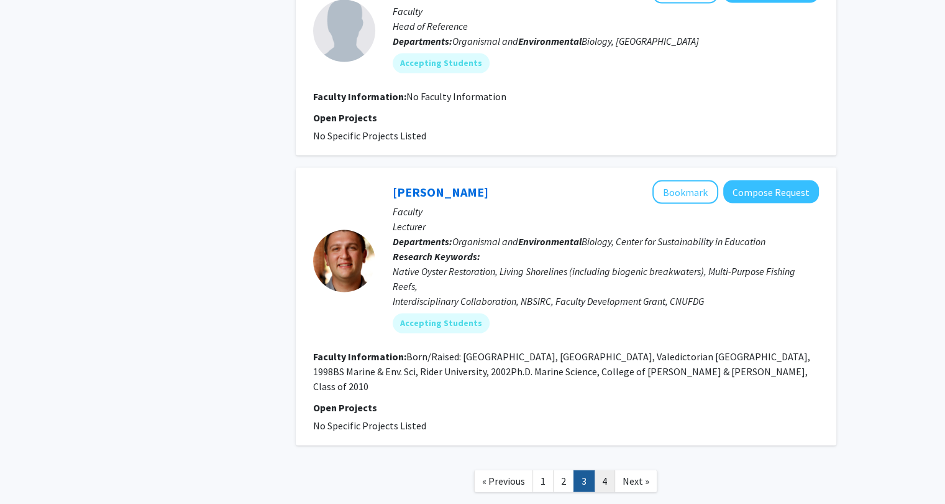
click at [598, 470] on link "4" at bounding box center [604, 481] width 21 height 22
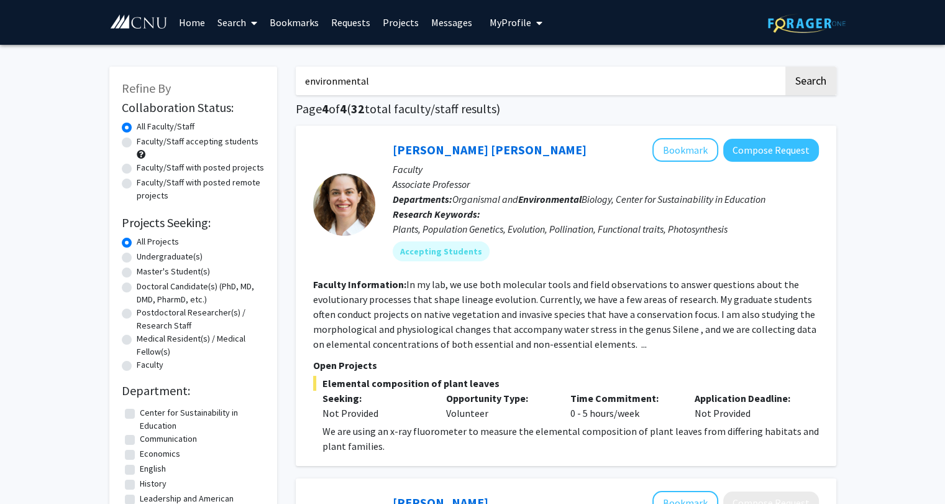
click at [397, 75] on input "environmental" at bounding box center [540, 81] width 488 height 29
click at [786, 67] on button "Search" at bounding box center [811, 81] width 51 height 29
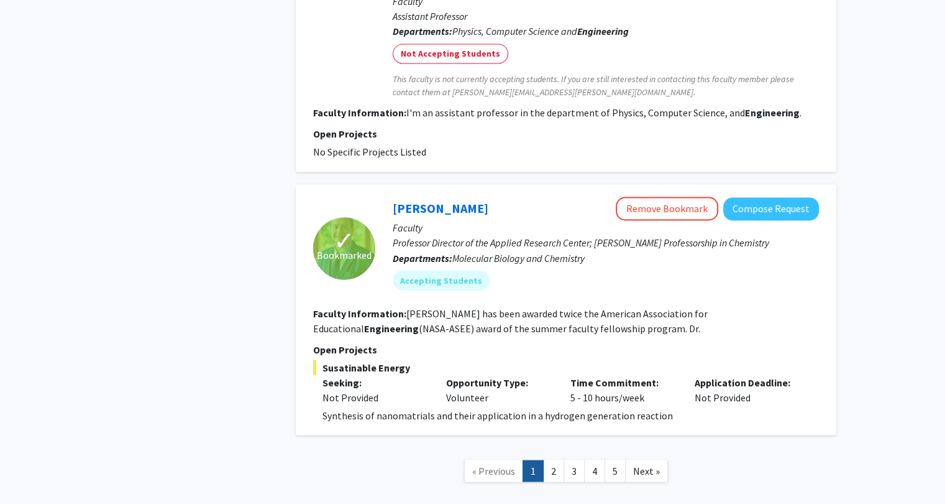
scroll to position [2115, 0]
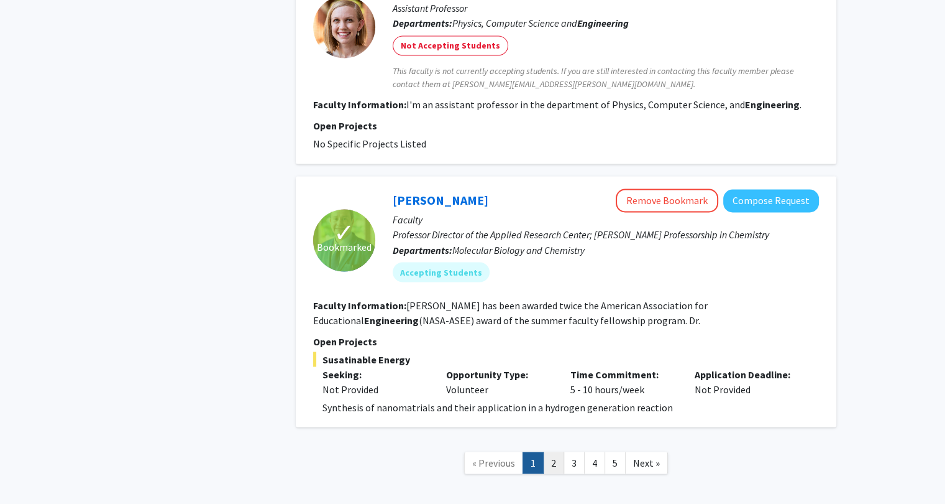
click at [553, 451] on link "2" at bounding box center [553, 462] width 21 height 22
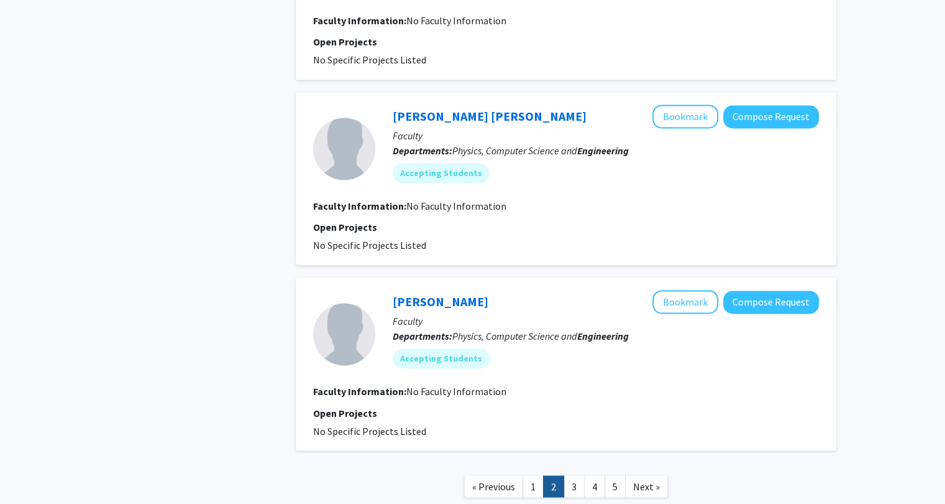
scroll to position [2022, 0]
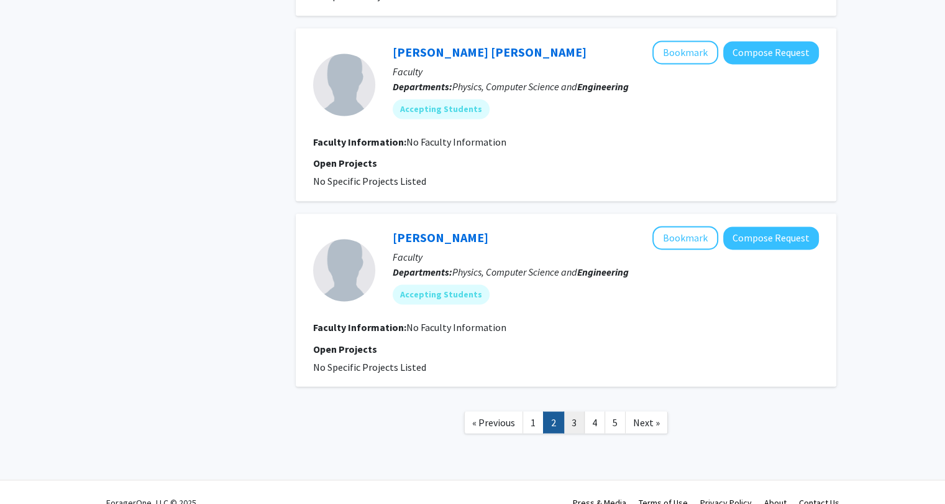
click at [569, 411] on link "3" at bounding box center [574, 422] width 21 height 22
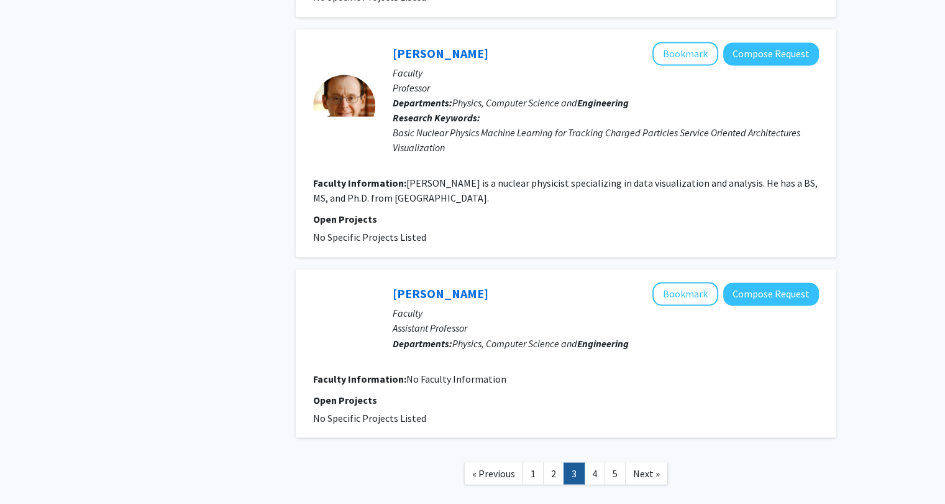
scroll to position [2037, 0]
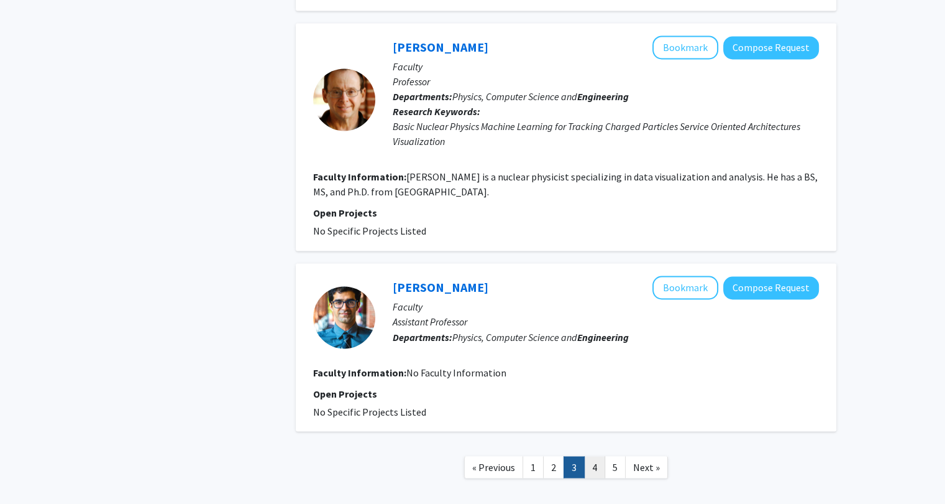
click at [594, 456] on link "4" at bounding box center [594, 467] width 21 height 22
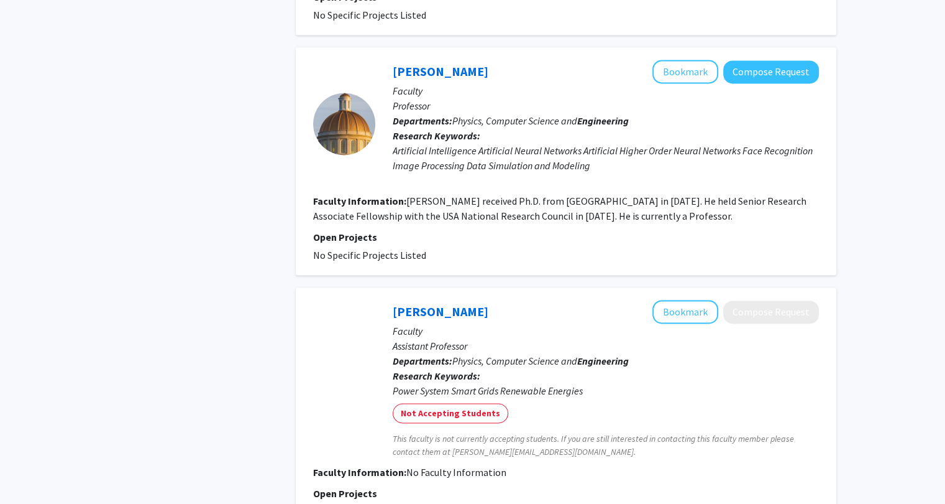
scroll to position [1934, 0]
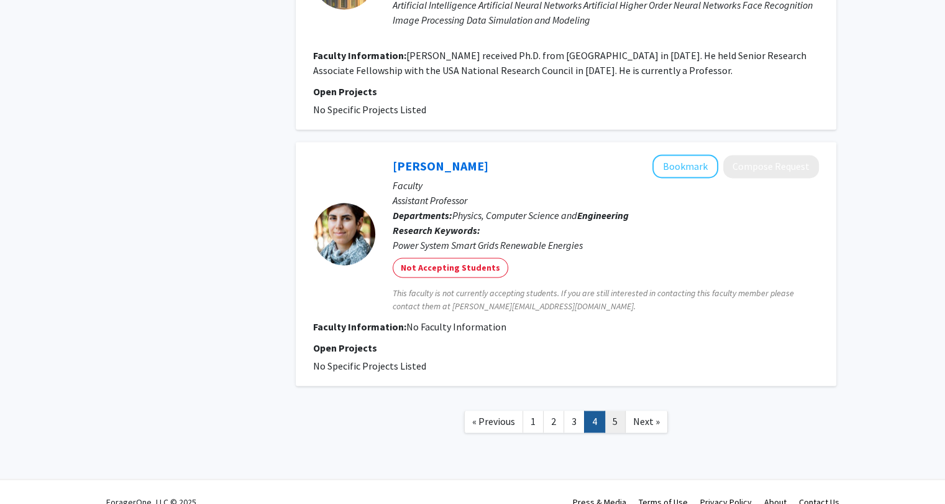
click at [617, 410] on link "5" at bounding box center [615, 421] width 21 height 22
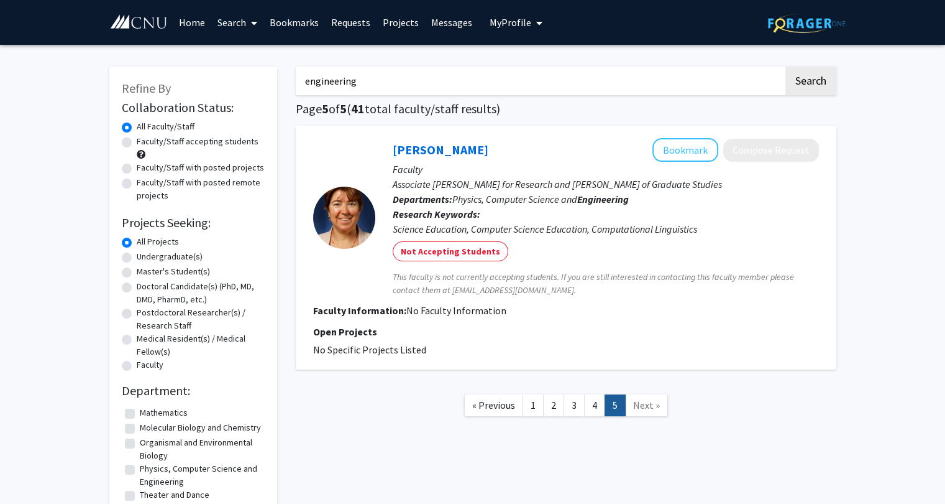
click at [363, 75] on input "engineering" at bounding box center [540, 81] width 488 height 29
type input "robotics"
click at [786, 67] on button "Search" at bounding box center [811, 81] width 51 height 29
